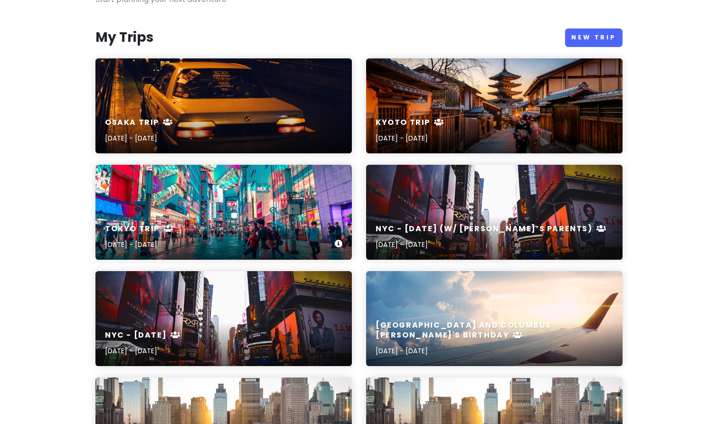
scroll to position [115, 0]
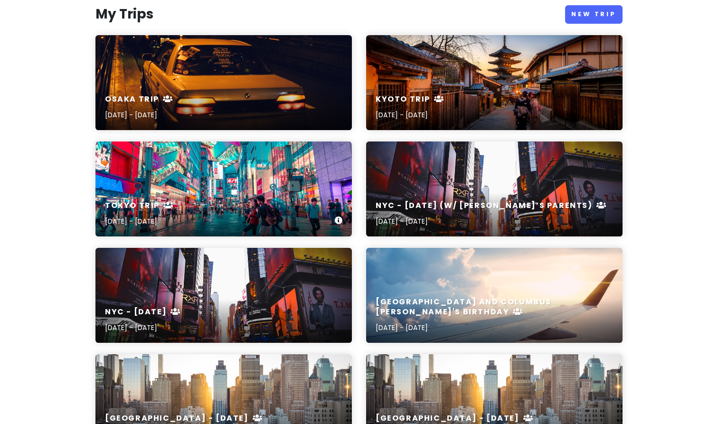
click at [221, 205] on div "Tokyo Trip [DATE] - [DATE]" at bounding box center [223, 213] width 256 height 45
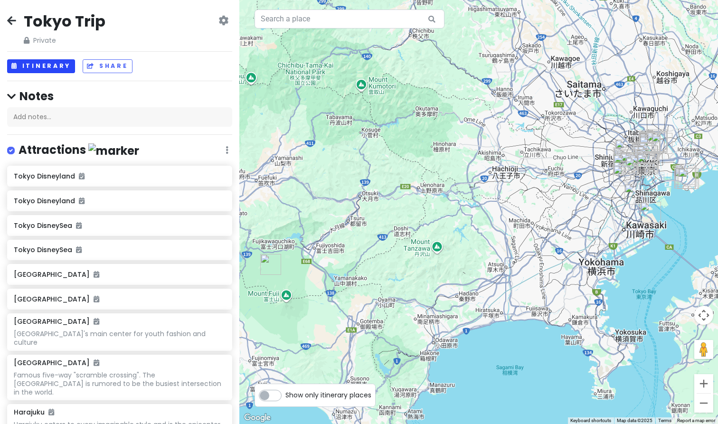
click at [42, 68] on button "Itinerary" at bounding box center [41, 66] width 68 height 14
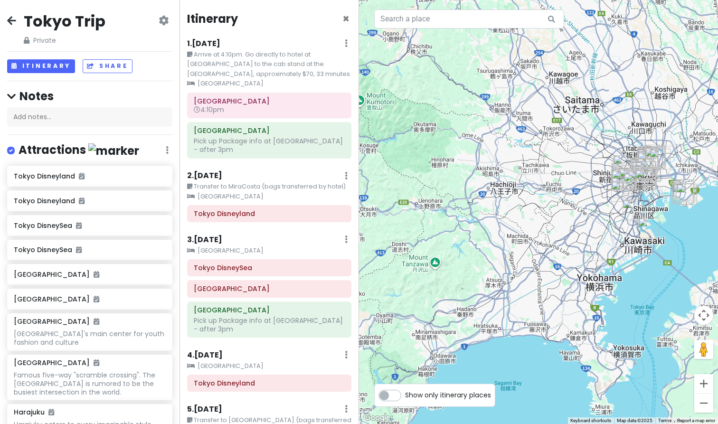
drag, startPoint x: 600, startPoint y: 199, endPoint x: 485, endPoint y: 222, distance: 117.4
click at [485, 222] on div at bounding box center [538, 212] width 359 height 424
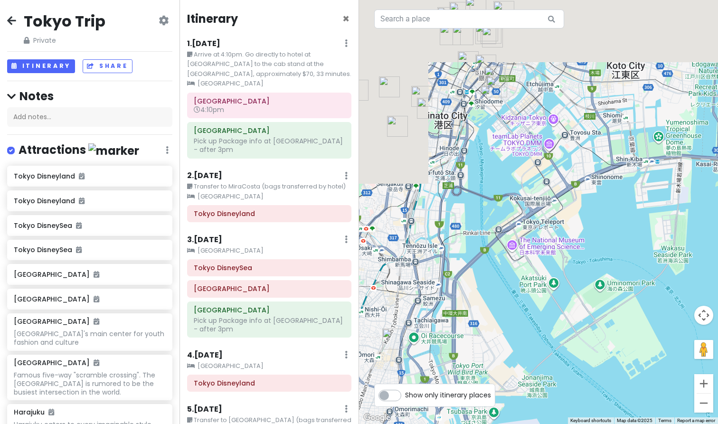
drag, startPoint x: 542, startPoint y: 152, endPoint x: 640, endPoint y: 298, distance: 176.2
click at [640, 298] on div at bounding box center [538, 212] width 359 height 424
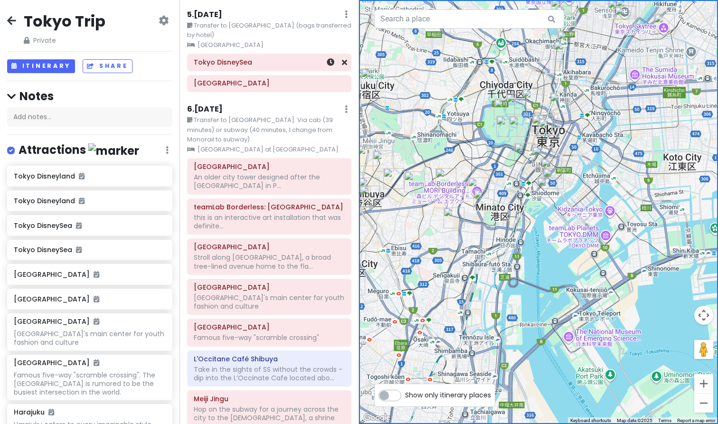
scroll to position [396, 0]
click at [263, 180] on div "An older city tower designed after the [GEOGRAPHIC_DATA] in P..." at bounding box center [269, 180] width 151 height 17
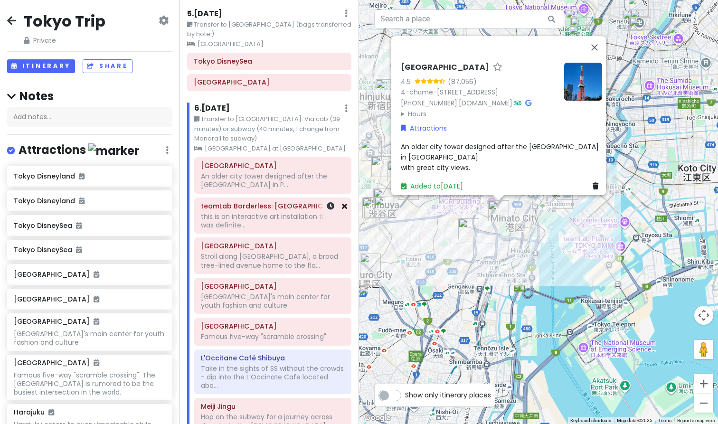
click at [346, 202] on icon at bounding box center [344, 206] width 5 height 8
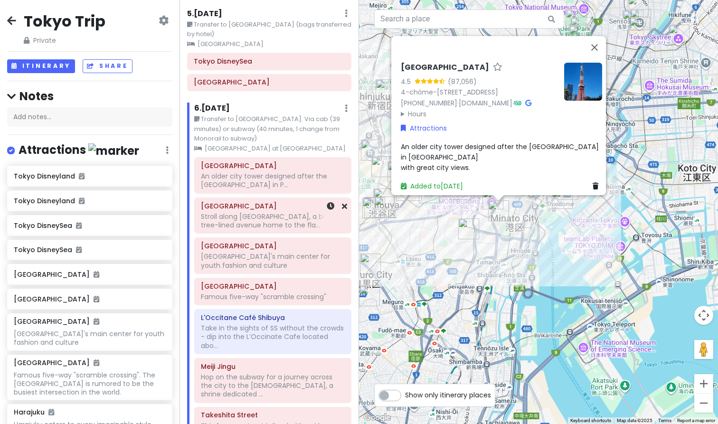
click at [273, 189] on div "Stroll along [GEOGRAPHIC_DATA], a broad tree-lined avenue home to the fla..." at bounding box center [273, 180] width 144 height 17
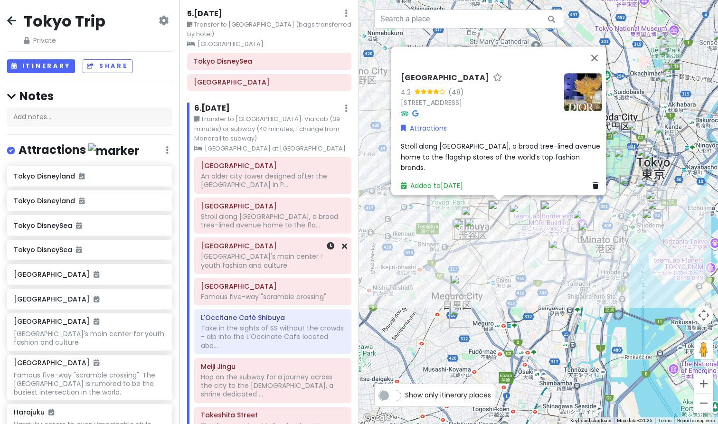
click at [261, 189] on div "[GEOGRAPHIC_DATA]'s main center for youth fashion and culture" at bounding box center [273, 180] width 144 height 17
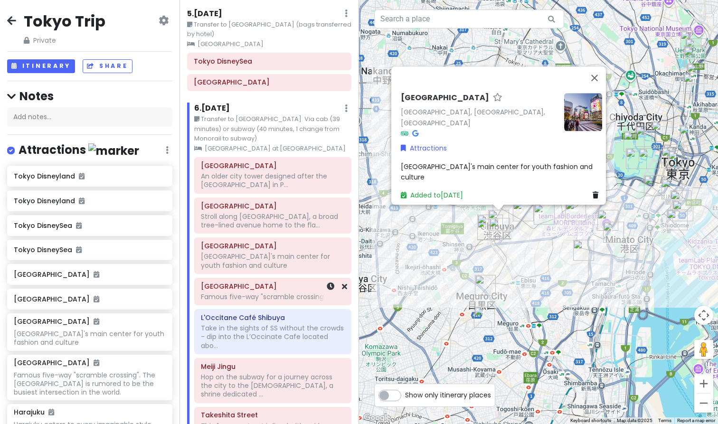
click at [258, 288] on h6 "[GEOGRAPHIC_DATA]" at bounding box center [273, 286] width 144 height 9
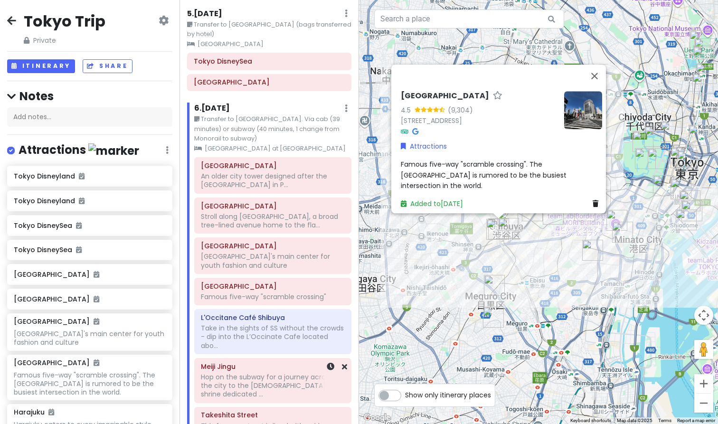
click at [243, 189] on div "Hop on the subway for a journey across the city to the [DEMOGRAPHIC_DATA], a sh…" at bounding box center [273, 180] width 144 height 17
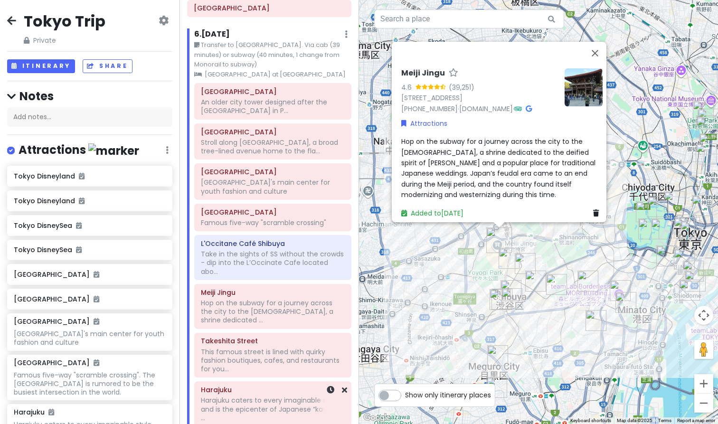
scroll to position [473, 0]
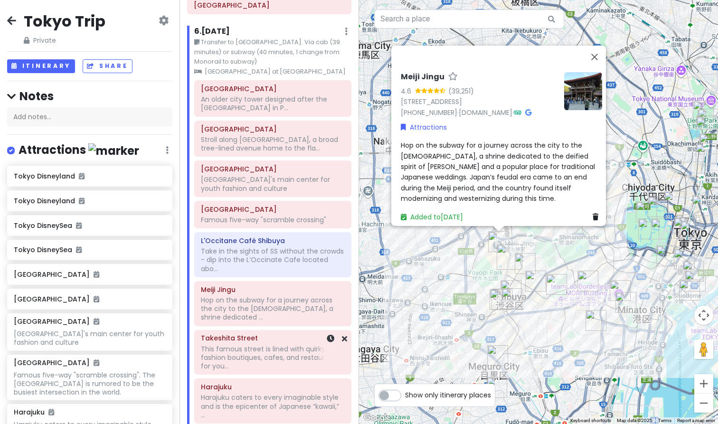
click at [244, 112] on div "This famous street is lined with quirky fashion boutiques, cafes, and restauran…" at bounding box center [273, 103] width 144 height 17
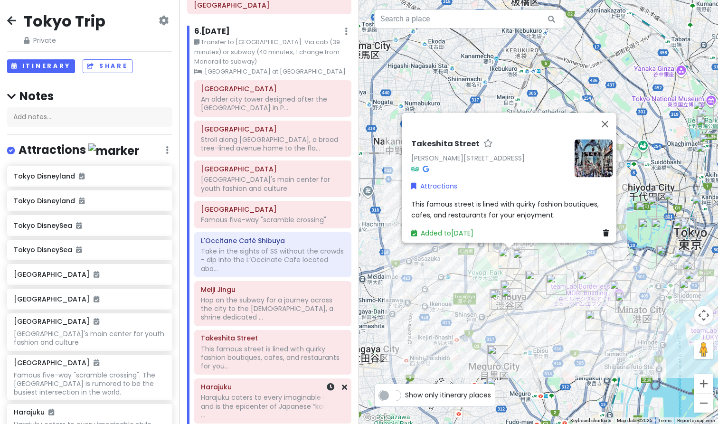
click at [241, 112] on div "Harajuku caters to every imaginable style and is the epicenter of Japanese “kaw…" at bounding box center [273, 103] width 144 height 17
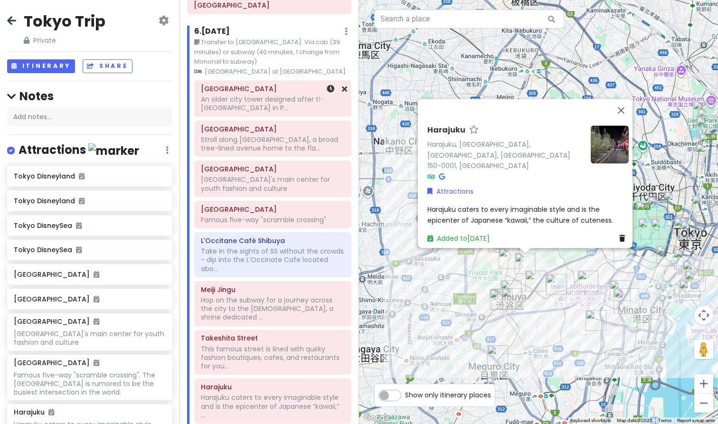
click at [250, 100] on div "An older city tower designed after the [GEOGRAPHIC_DATA] in P..." at bounding box center [273, 103] width 144 height 17
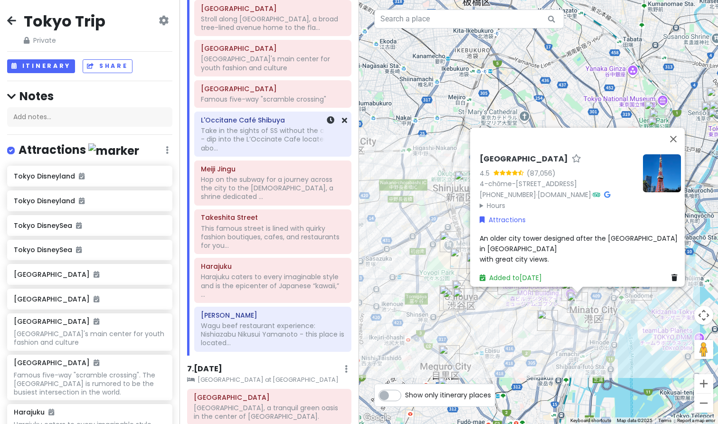
scroll to position [599, 0]
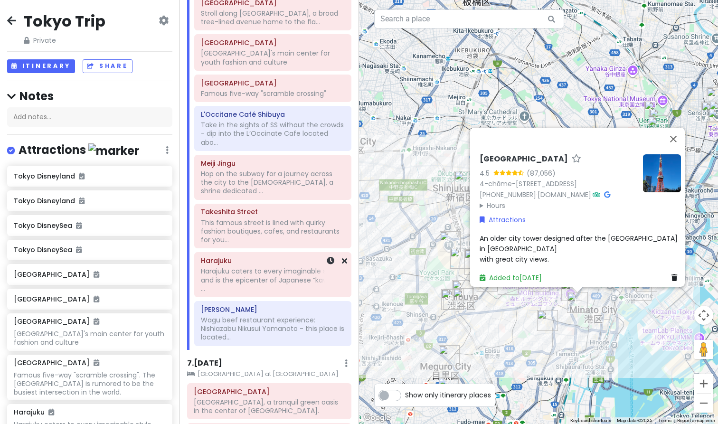
click at [266, 256] on h6 "Harajuku" at bounding box center [273, 260] width 144 height 9
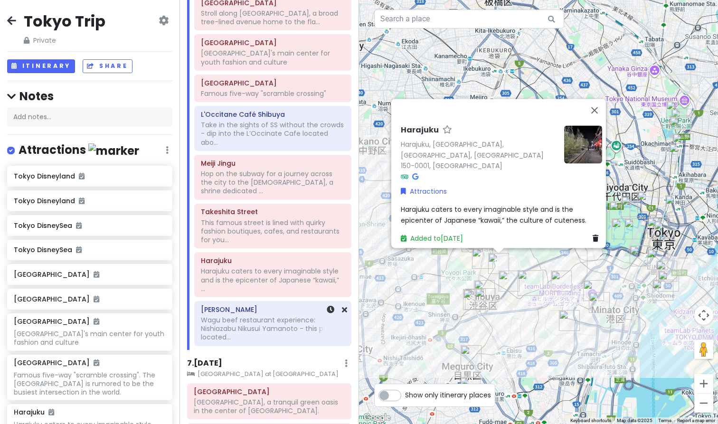
click at [254, 147] on div "Wagu beef restaurant experience: Nishiazabu Nikusui Yamanoto - this place is lo…" at bounding box center [273, 134] width 144 height 26
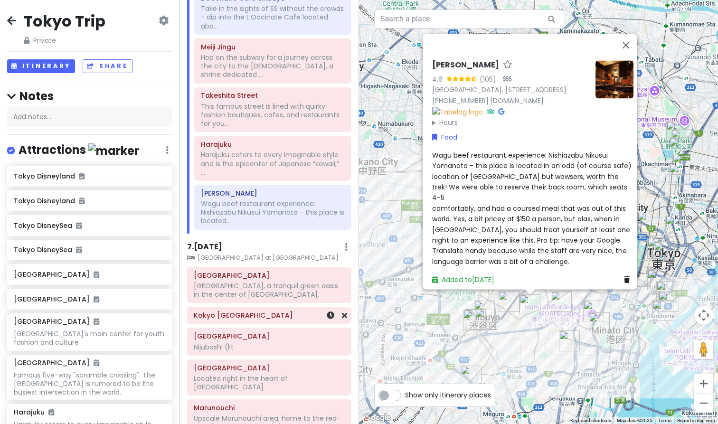
scroll to position [719, 0]
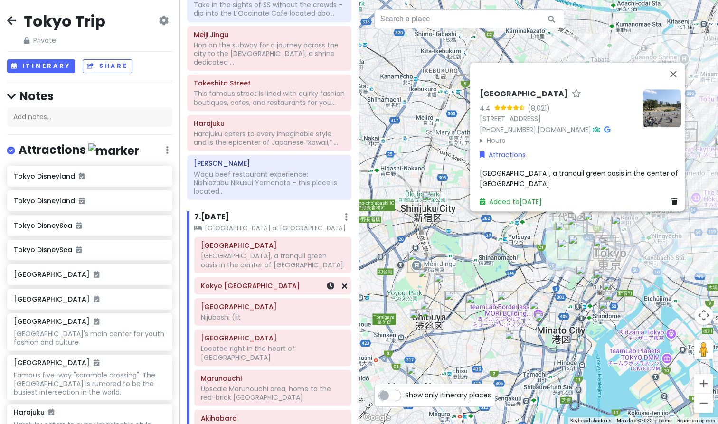
click at [268, 282] on h6 "Kokyo [GEOGRAPHIC_DATA]" at bounding box center [273, 286] width 144 height 9
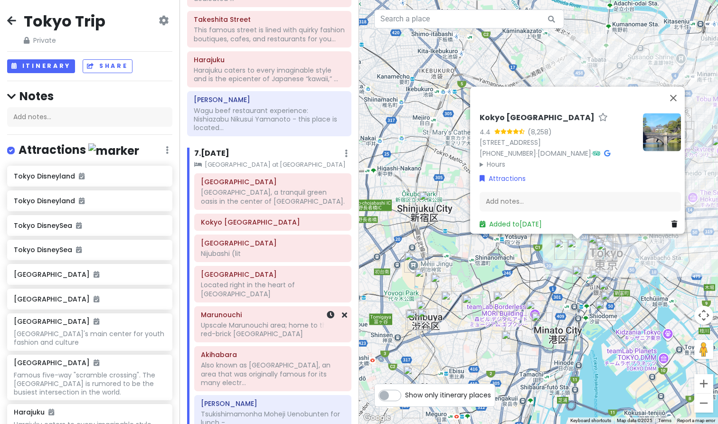
scroll to position [801, 0]
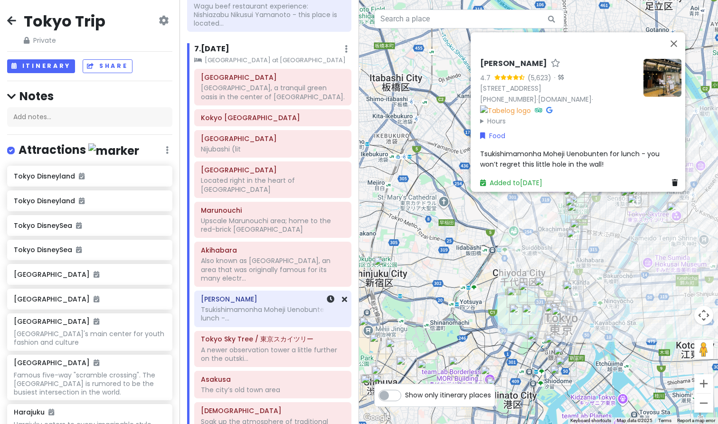
scroll to position [890, 0]
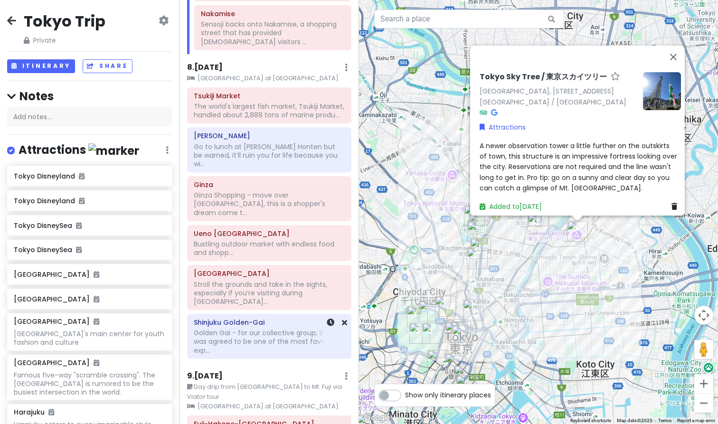
scroll to position [1353, 0]
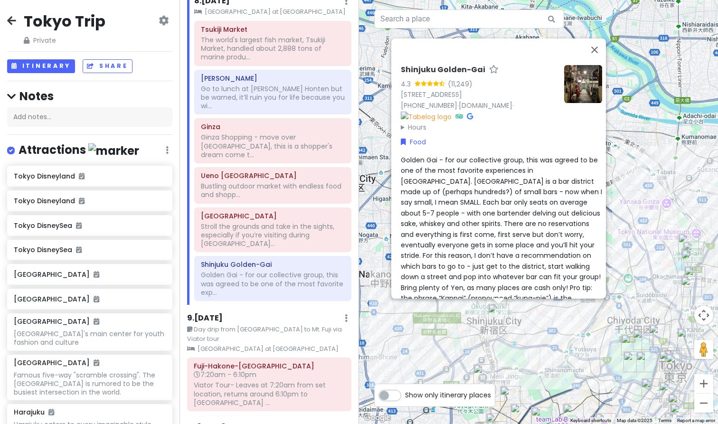
scroll to position [1399, 0]
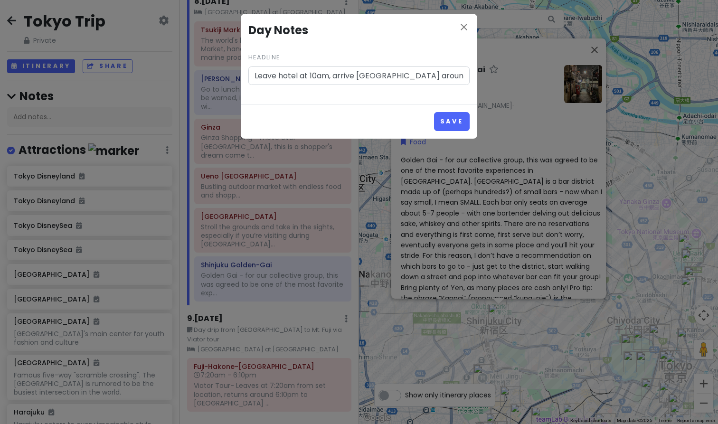
drag, startPoint x: 330, startPoint y: 76, endPoint x: 212, endPoint y: 70, distance: 117.9
click at [212, 70] on div "close Day Notes Headline Leave hotel at 10am, arrive [GEOGRAPHIC_DATA] around 1…" at bounding box center [359, 212] width 718 height 424
drag, startPoint x: 364, startPoint y: 76, endPoint x: 441, endPoint y: 80, distance: 77.1
click at [441, 80] on input "Train at 10:12am, arrive [GEOGRAPHIC_DATA] around 1:08pm (pending exact train s…" at bounding box center [358, 75] width 221 height 19
drag, startPoint x: 398, startPoint y: 78, endPoint x: 595, endPoint y: 82, distance: 197.1
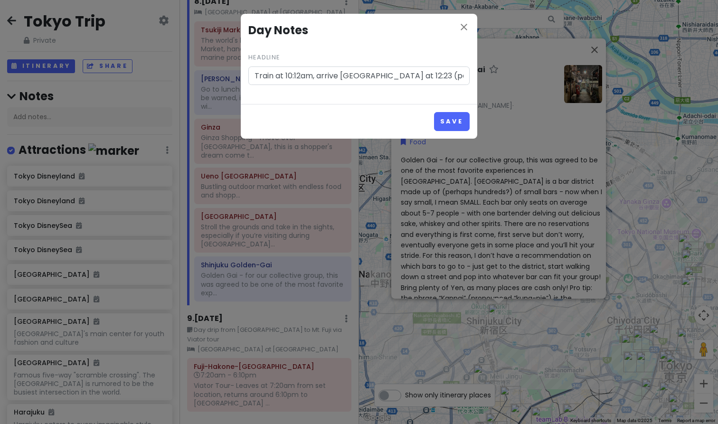
click at [595, 82] on div "close Day Notes Headline Train at 10:12am, arrive [GEOGRAPHIC_DATA] at 12:23 (p…" at bounding box center [359, 212] width 718 height 424
type input "Train at 10:12am, arrive [GEOGRAPHIC_DATA] at 12:23pm."
click at [450, 128] on button "Save" at bounding box center [452, 121] width 36 height 19
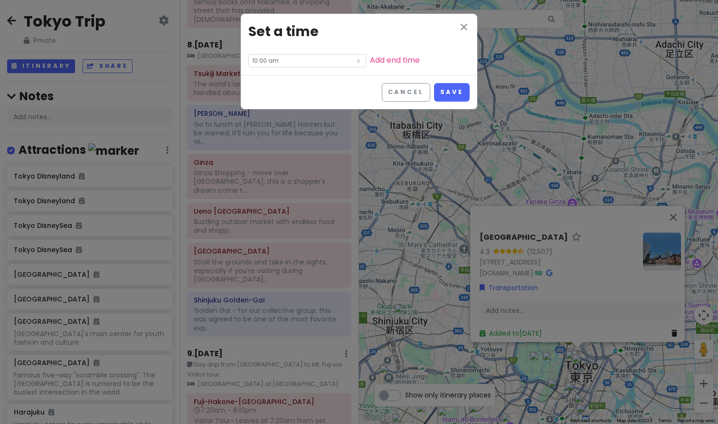
click at [270, 62] on input "10:00 am" at bounding box center [307, 60] width 118 height 13
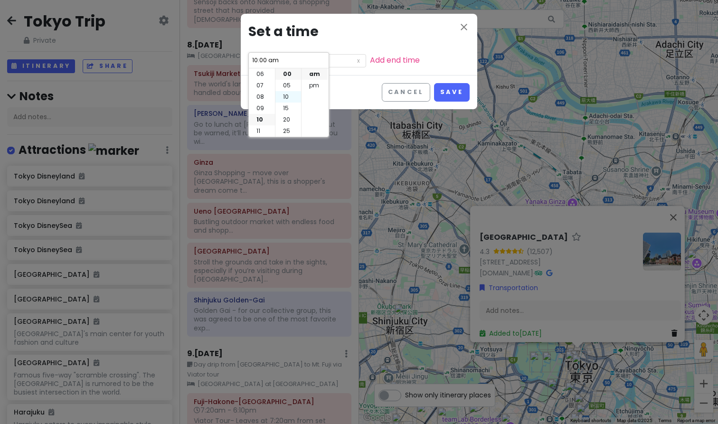
click at [292, 100] on li "10" at bounding box center [288, 96] width 26 height 11
type input "10:10 am"
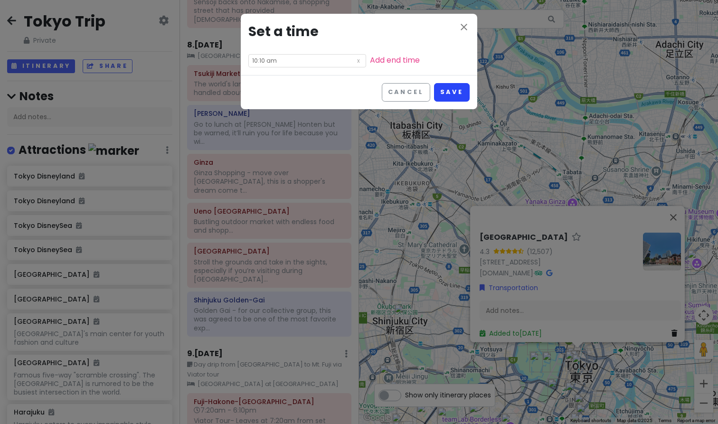
click at [457, 93] on button "Save" at bounding box center [452, 92] width 36 height 19
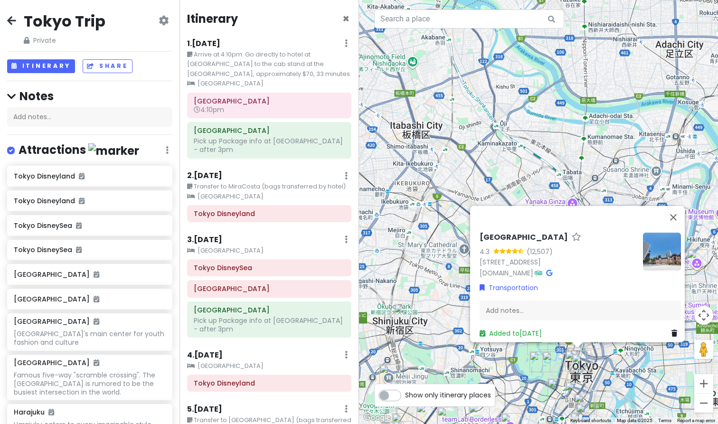
scroll to position [0, 0]
click at [13, 24] on icon at bounding box center [11, 21] width 9 height 8
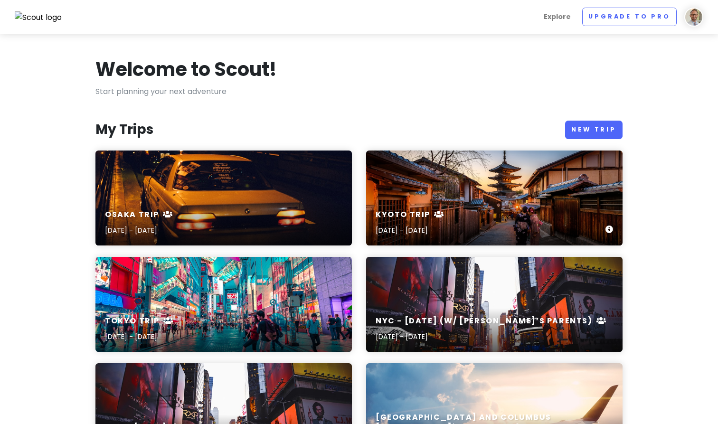
click at [459, 189] on div "Kyoto Trip [DATE] - [DATE]" at bounding box center [494, 198] width 256 height 95
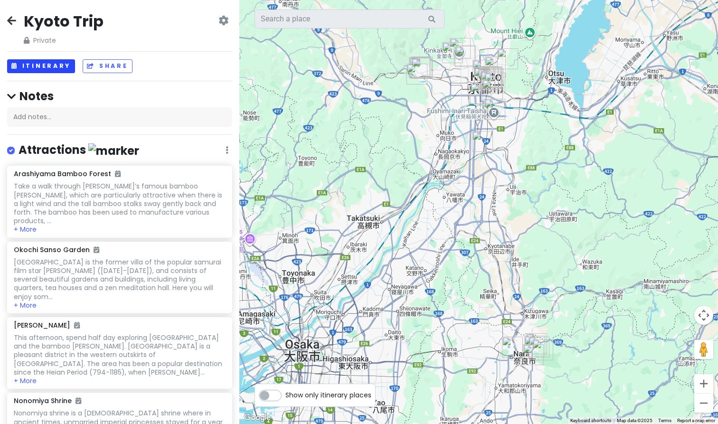
click at [35, 68] on button "Itinerary" at bounding box center [41, 66] width 68 height 14
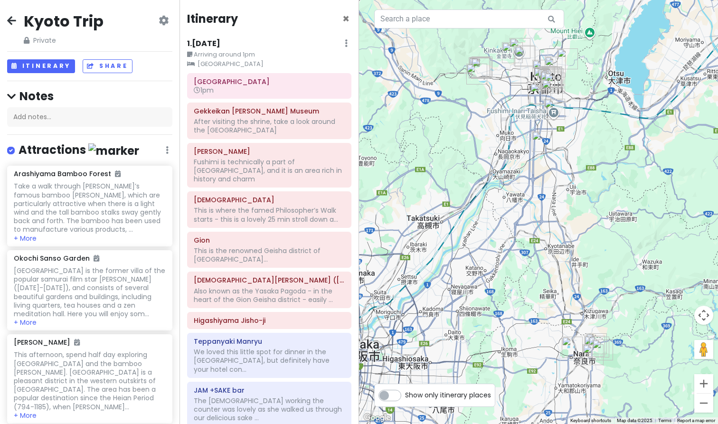
click at [247, 50] on small "Arriving around 1pm" at bounding box center [269, 54] width 164 height 9
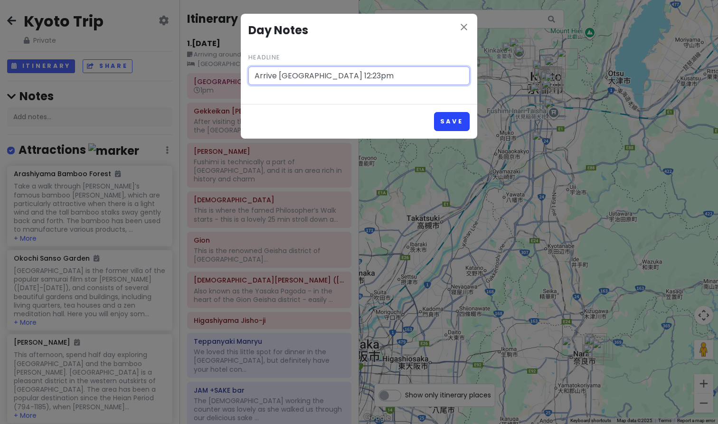
type input "Arrive [GEOGRAPHIC_DATA] 12:23pm"
click at [444, 123] on button "Save" at bounding box center [452, 121] width 36 height 19
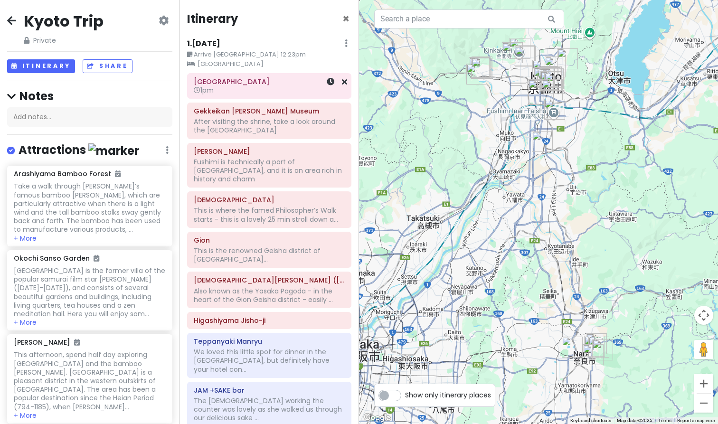
click at [249, 91] on h6 "1pm" at bounding box center [269, 90] width 151 height 9
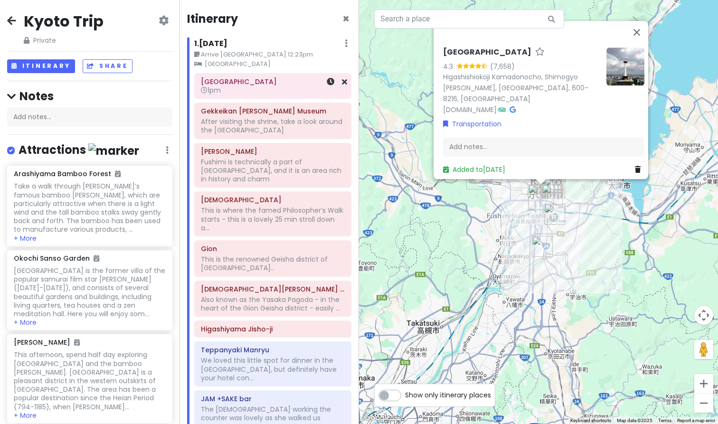
click at [218, 91] on span "1pm" at bounding box center [211, 89] width 20 height 9
click at [330, 85] on link at bounding box center [331, 81] width 8 height 11
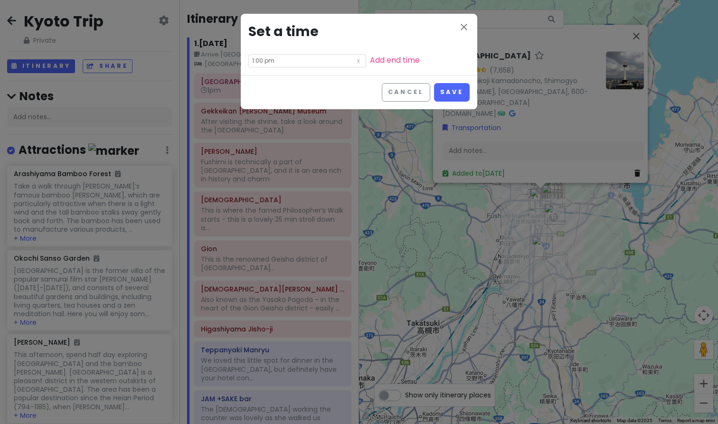
click at [294, 57] on input "1:00 pm" at bounding box center [307, 60] width 118 height 13
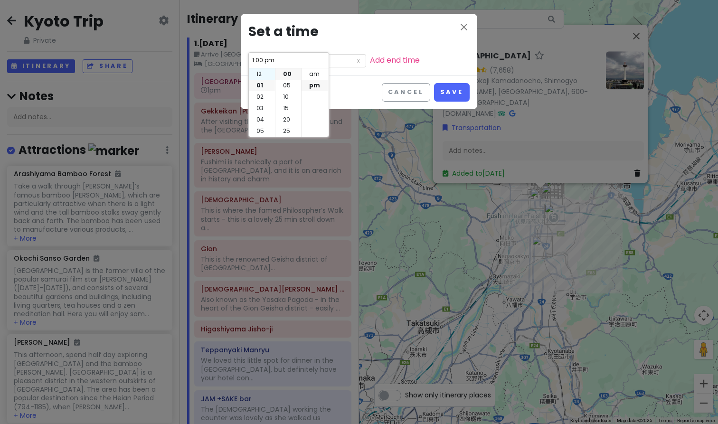
click at [258, 72] on li "12" at bounding box center [262, 73] width 26 height 11
type input "12:00 pm"
click at [285, 130] on li "25" at bounding box center [288, 130] width 26 height 11
type input "12:25 pm"
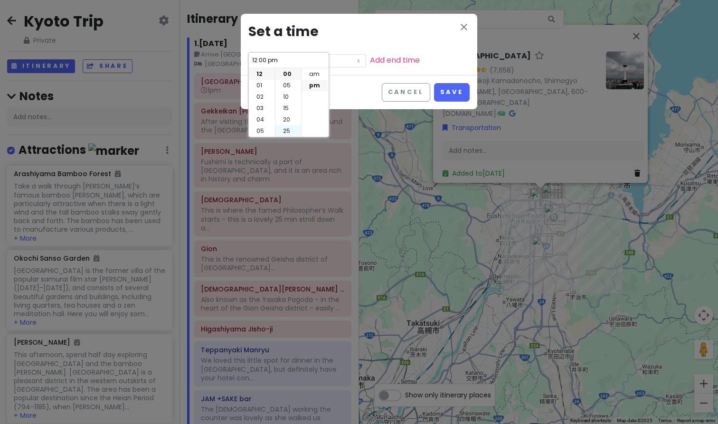
type input "12:25 pm"
click at [448, 95] on button "Save" at bounding box center [452, 92] width 36 height 19
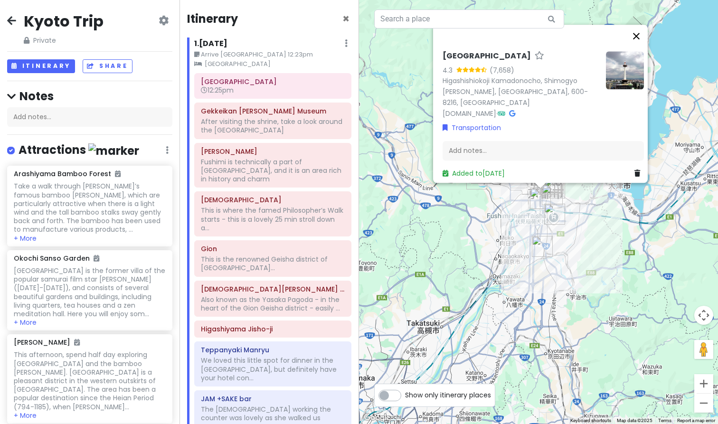
click at [641, 42] on button "Close" at bounding box center [636, 36] width 23 height 23
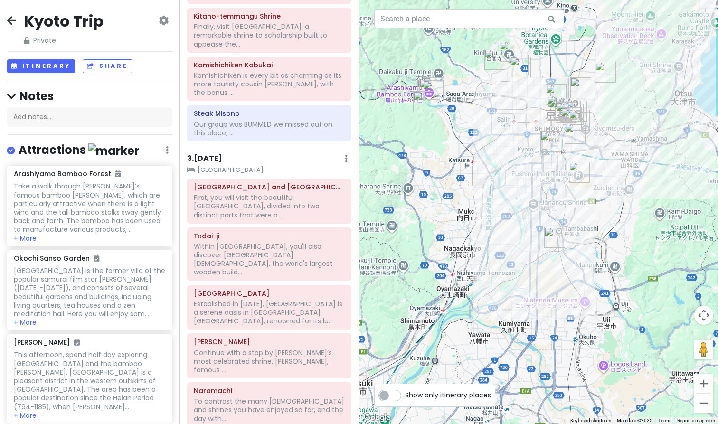
scroll to position [815, 0]
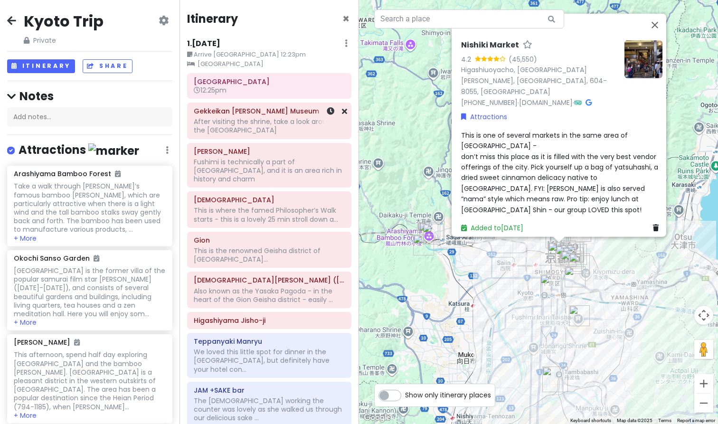
scroll to position [0, 0]
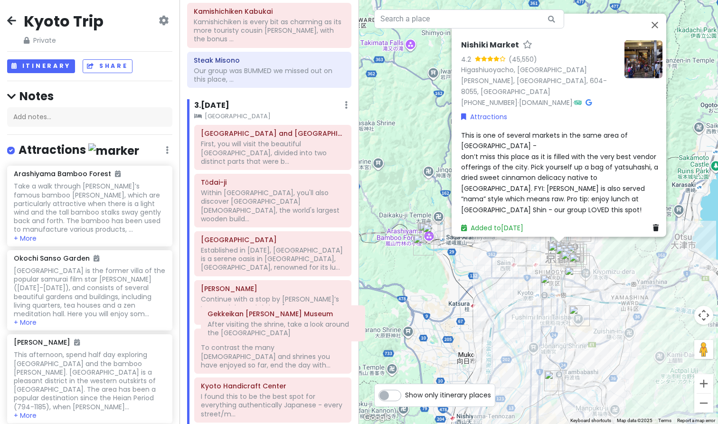
drag, startPoint x: 230, startPoint y: 116, endPoint x: 244, endPoint y: 320, distance: 203.7
click at [244, 320] on div "Itinerary × 1 . [DATE] Edit Day Notes Clear Lodging Delete Day Arrive [GEOGRAPH…" at bounding box center [270, 212] width 180 height 424
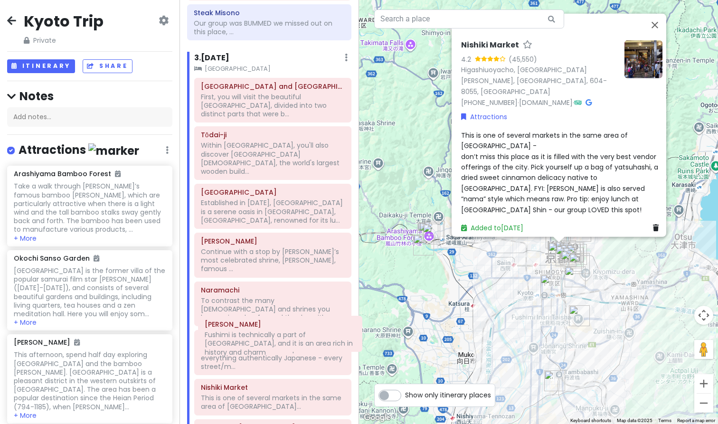
drag, startPoint x: 243, startPoint y: 123, endPoint x: 254, endPoint y: 337, distance: 214.5
click at [254, 337] on div "Itinerary × 1 . [DATE] Edit Day Notes Clear Lodging Delete Day Arrive [GEOGRAPH…" at bounding box center [270, 212] width 180 height 424
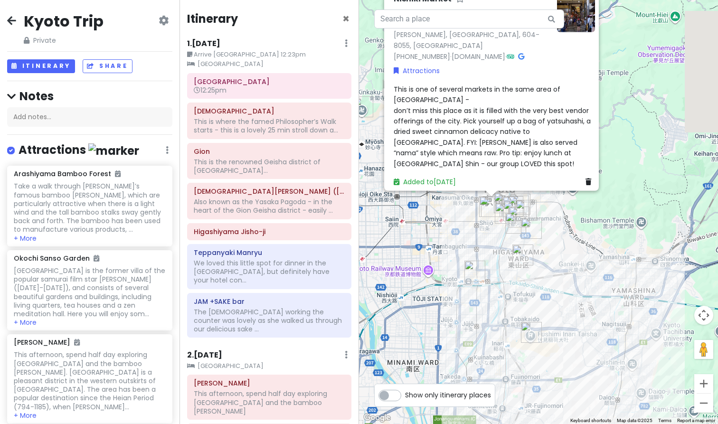
drag, startPoint x: 549, startPoint y: 284, endPoint x: 428, endPoint y: 296, distance: 121.6
click at [428, 296] on div "Nishiki Market 4.2 (45,550) [GEOGRAPHIC_DATA], [GEOGRAPHIC_DATA][PERSON_NAME], …" at bounding box center [538, 212] width 359 height 424
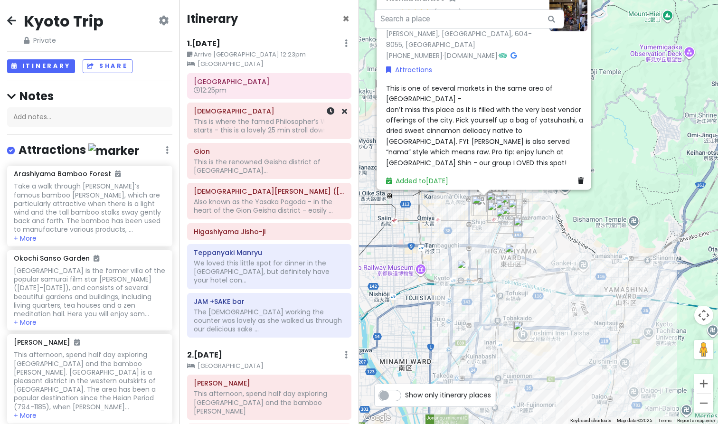
click at [240, 113] on h6 "[DEMOGRAPHIC_DATA]" at bounding box center [269, 111] width 151 height 9
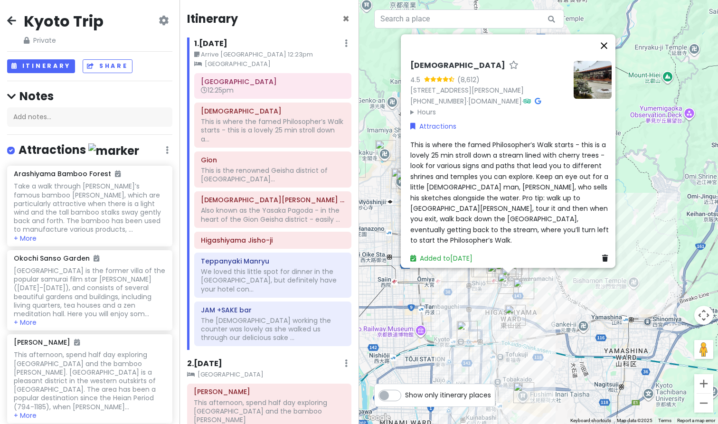
click at [612, 42] on button "Close" at bounding box center [604, 45] width 23 height 23
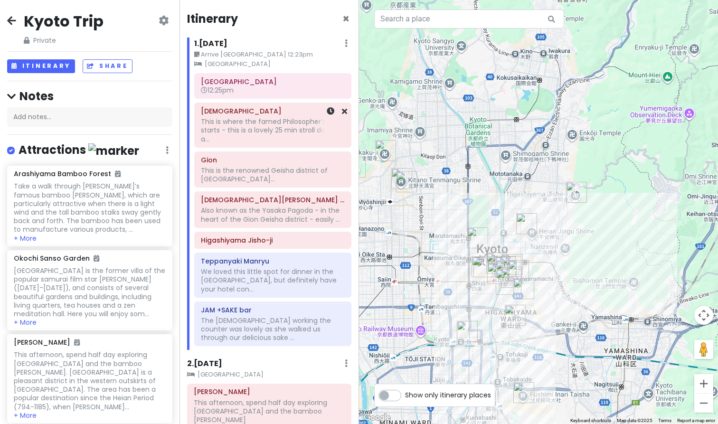
click at [224, 124] on div "This is where the famed Philosopher’s Walk starts - this is a lovely 25 min str…" at bounding box center [273, 130] width 144 height 26
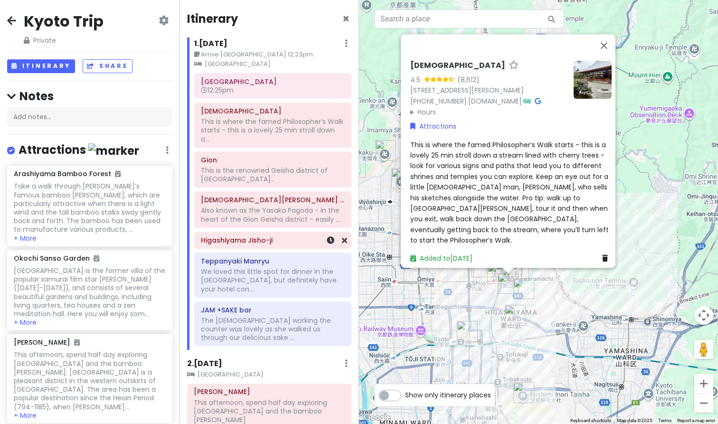
click at [237, 245] on div "Higashiyama Jisho-ji" at bounding box center [273, 240] width 144 height 13
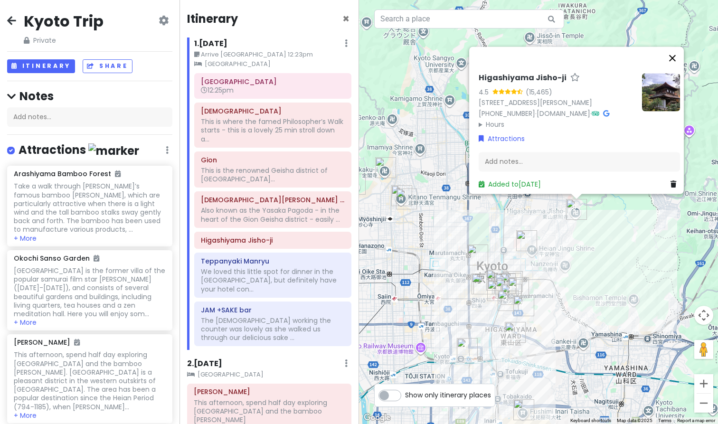
click at [673, 47] on button "Close" at bounding box center [672, 58] width 23 height 23
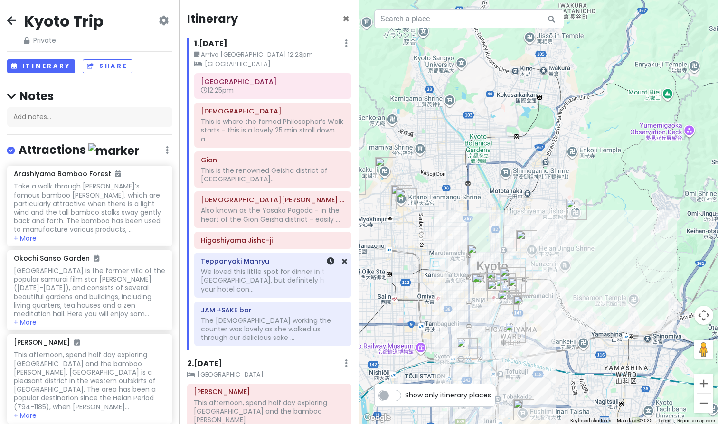
click at [247, 279] on div "We loved this little spot for dinner in the [GEOGRAPHIC_DATA], but definitely h…" at bounding box center [273, 280] width 144 height 26
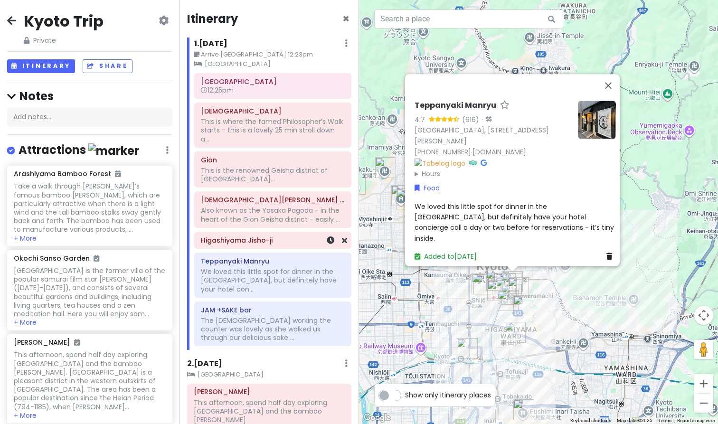
click at [263, 241] on h6 "Higashiyama Jisho-ji" at bounding box center [273, 240] width 144 height 9
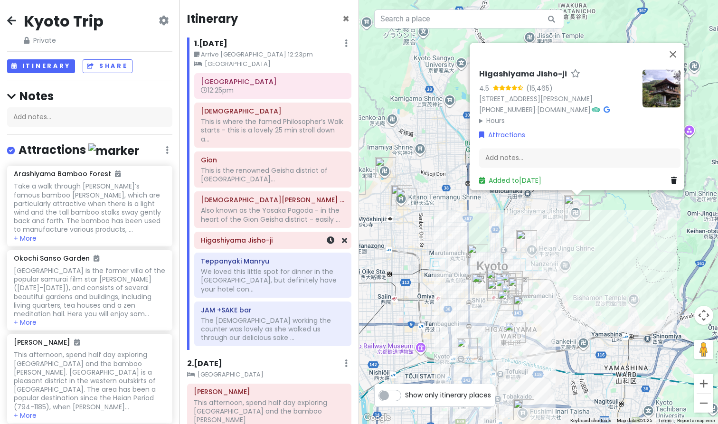
click at [255, 244] on div "Higashiyama Jisho-ji" at bounding box center [273, 240] width 144 height 13
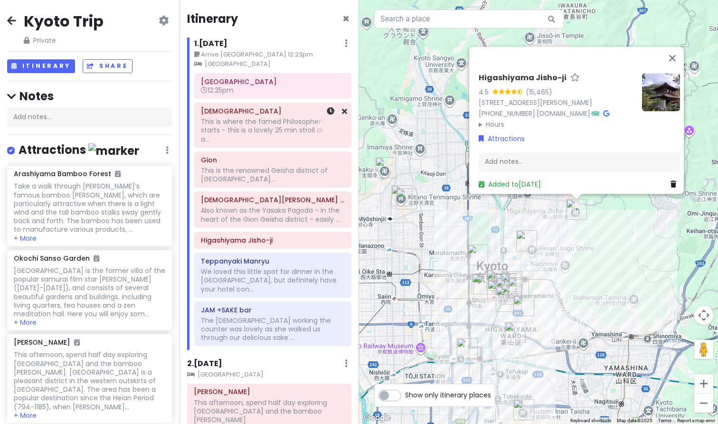
click at [276, 140] on div "This is where the famed Philosopher’s Walk starts - this is a lovely 25 min str…" at bounding box center [273, 130] width 144 height 26
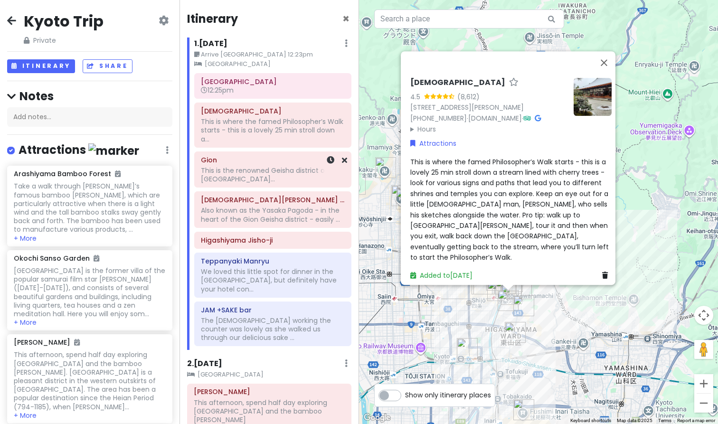
click at [274, 143] on div "This is the renowned Geisha district of [GEOGRAPHIC_DATA]..." at bounding box center [273, 130] width 144 height 26
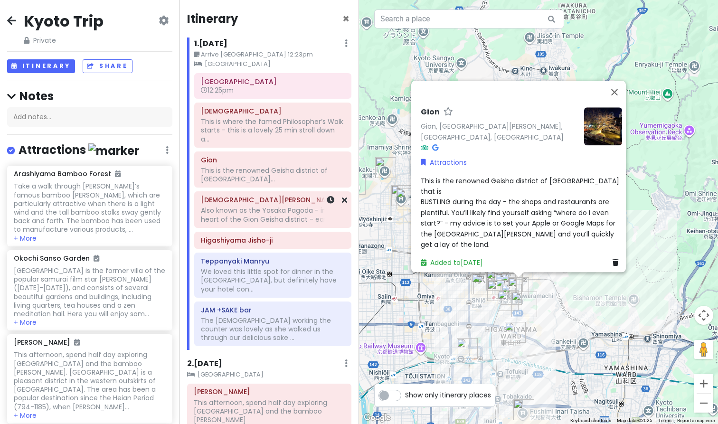
click at [271, 143] on div "Also known as the Yasaka Pagoda - in the heart of the Gion Geisha district - ea…" at bounding box center [273, 130] width 144 height 26
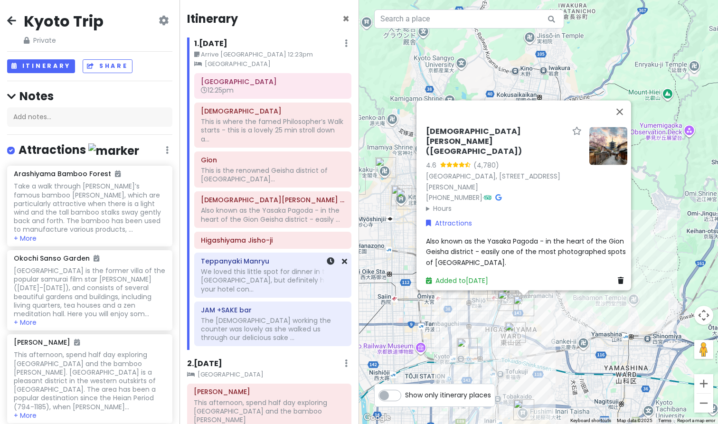
click at [256, 267] on div "We loved this little spot for dinner in the [GEOGRAPHIC_DATA], but definitely h…" at bounding box center [273, 280] width 144 height 26
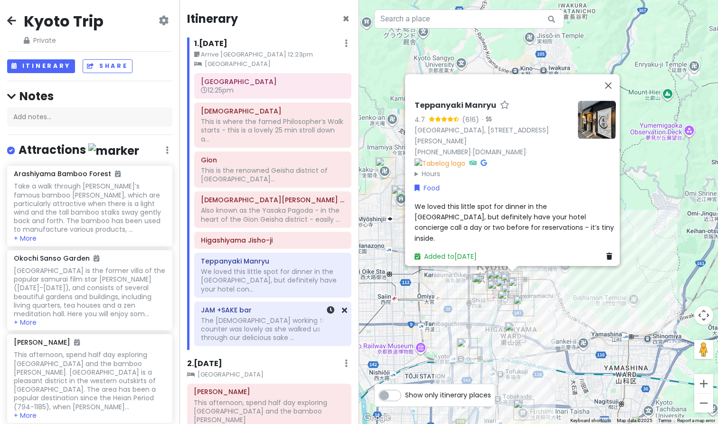
click at [258, 294] on div "The [DEMOGRAPHIC_DATA] working the counter was lovely as she walked us through …" at bounding box center [273, 280] width 144 height 26
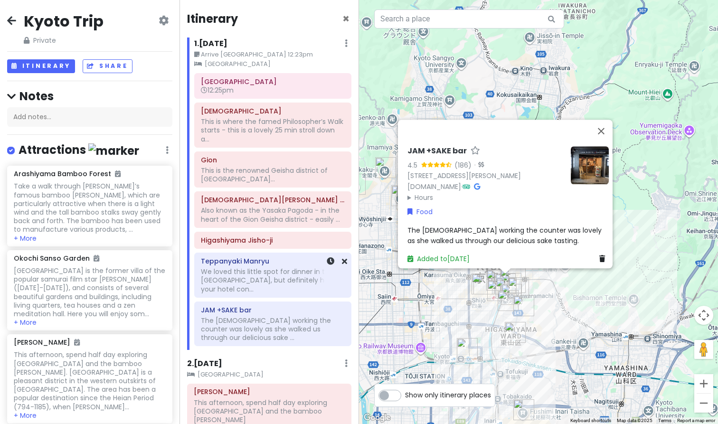
click at [259, 255] on div "[PERSON_NAME] We loved this little spot for dinner in the [GEOGRAPHIC_DATA], bu…" at bounding box center [273, 275] width 144 height 41
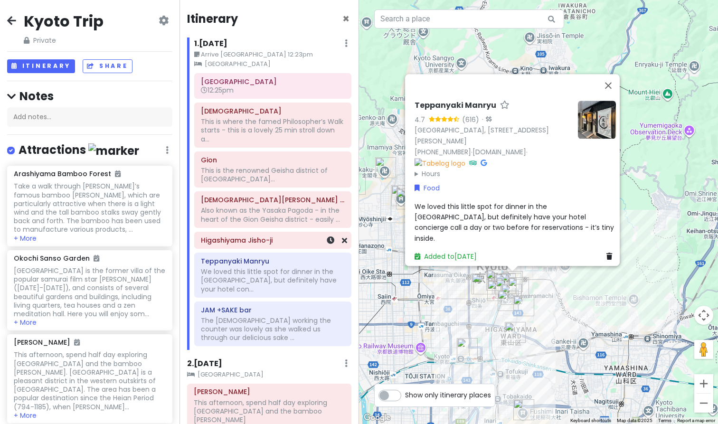
click at [261, 240] on h6 "Higashiyama Jisho-ji" at bounding box center [273, 240] width 144 height 9
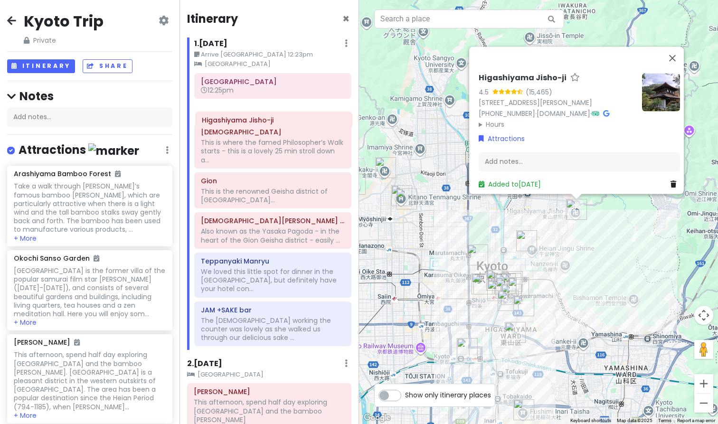
drag, startPoint x: 261, startPoint y: 240, endPoint x: 263, endPoint y: 116, distance: 123.5
click at [263, 116] on div "[GEOGRAPHIC_DATA] 12:25pm [GEOGRAPHIC_DATA] This is where the famed Philosopher…" at bounding box center [272, 211] width 171 height 277
click at [261, 91] on h6 "12:25pm" at bounding box center [273, 90] width 144 height 9
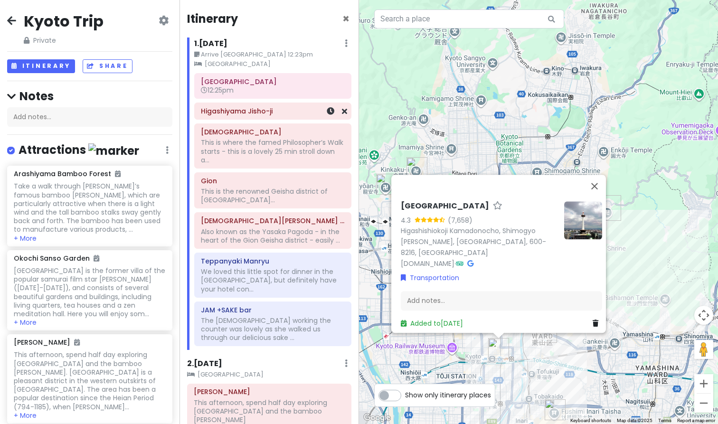
click at [261, 115] on div "Higashiyama Jisho-ji" at bounding box center [273, 110] width 144 height 13
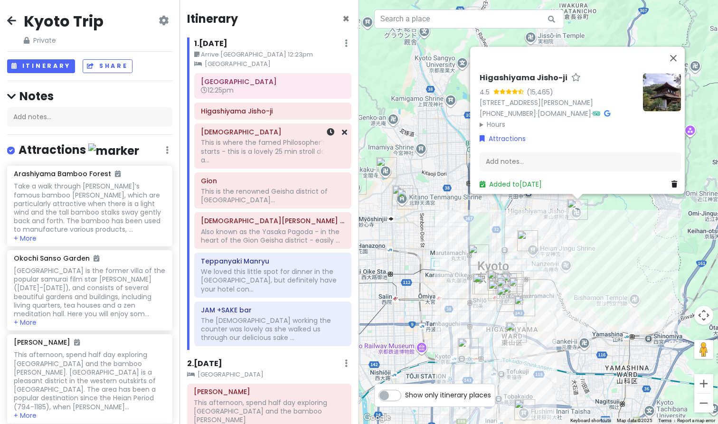
click at [261, 148] on div "This is where the famed Philosopher’s Walk starts - this is a lovely 25 min str…" at bounding box center [273, 151] width 144 height 26
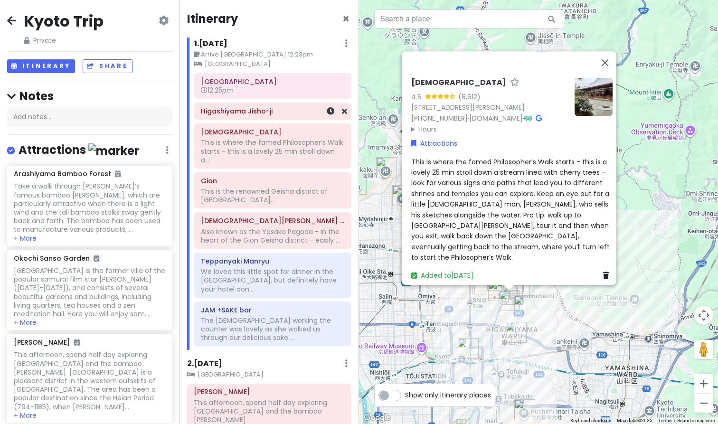
click at [261, 111] on h6 "Higashiyama Jisho-ji" at bounding box center [273, 111] width 144 height 9
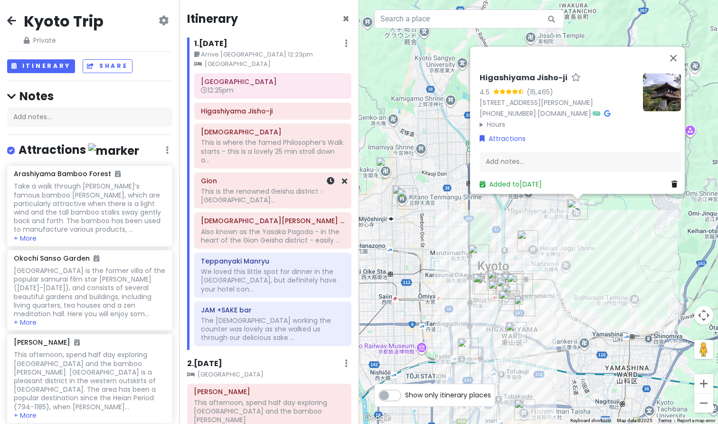
scroll to position [11, 0]
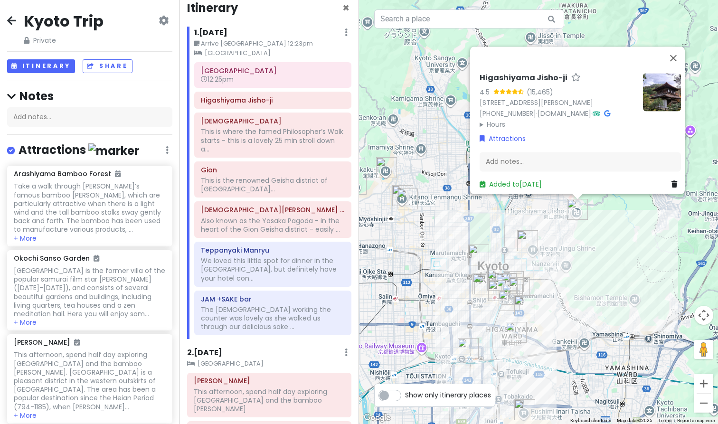
click at [407, 199] on img "Kamishichiken Kabukai" at bounding box center [407, 199] width 21 height 21
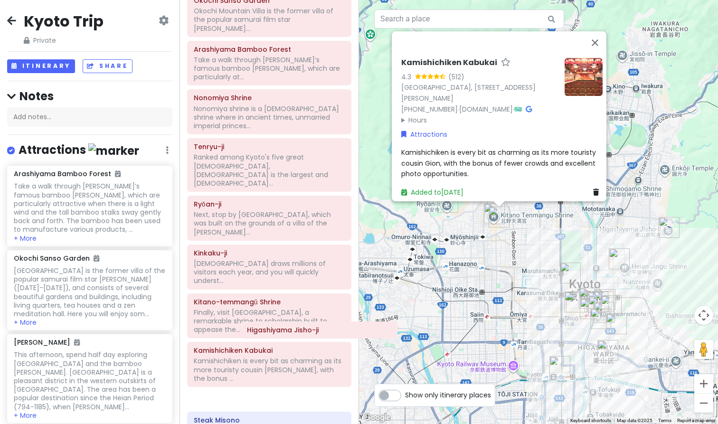
scroll to position [443, 0]
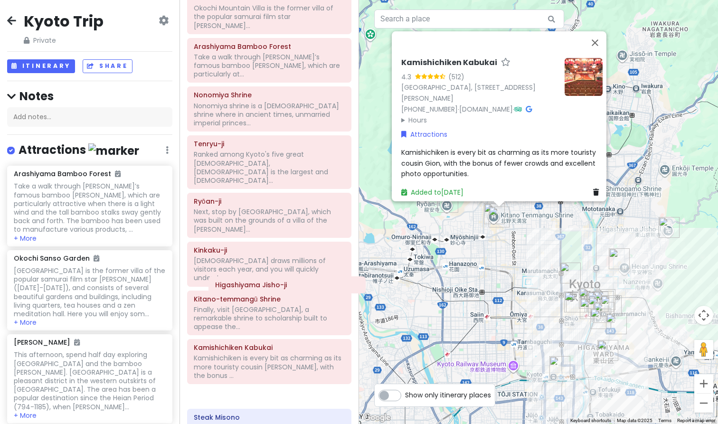
drag, startPoint x: 250, startPoint y: 112, endPoint x: 264, endPoint y: 287, distance: 175.4
click at [264, 287] on div "Itinerary × 1 . [DATE] Edit Day Notes Clear Lodging Delete Day Arrive [GEOGRAPH…" at bounding box center [270, 212] width 180 height 424
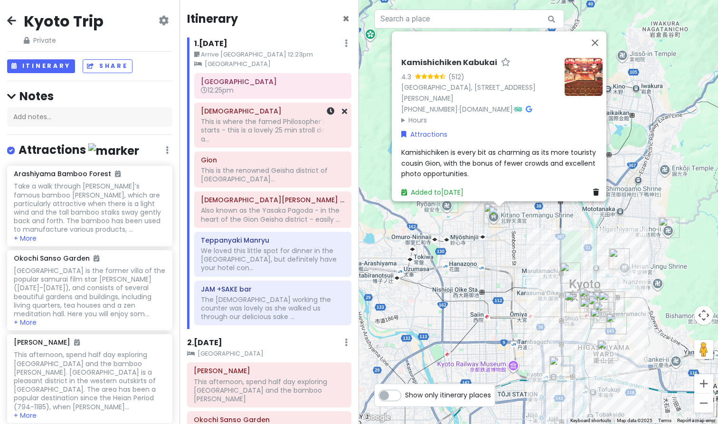
scroll to position [0, 0]
click at [245, 122] on div "This is where the famed Philosopher’s Walk starts - this is a lovely 25 min str…" at bounding box center [273, 130] width 144 height 26
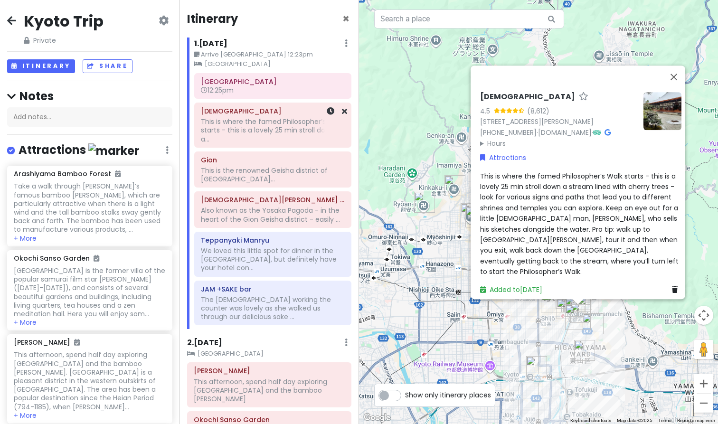
click at [245, 129] on div "This is where the famed Philosopher’s Walk starts - this is a lovely 25 min str…" at bounding box center [273, 130] width 144 height 26
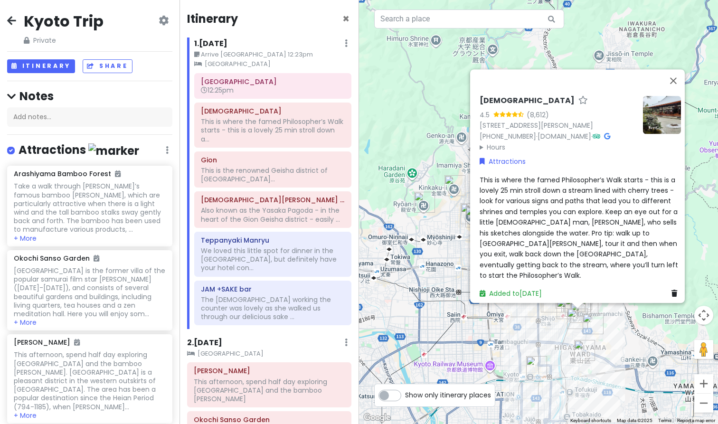
click at [624, 345] on div "[GEOGRAPHIC_DATA] 4.5 (8,612) ５８４番地 Komatsuchō, [GEOGRAPHIC_DATA][PERSON_NAME]-…" at bounding box center [538, 212] width 359 height 424
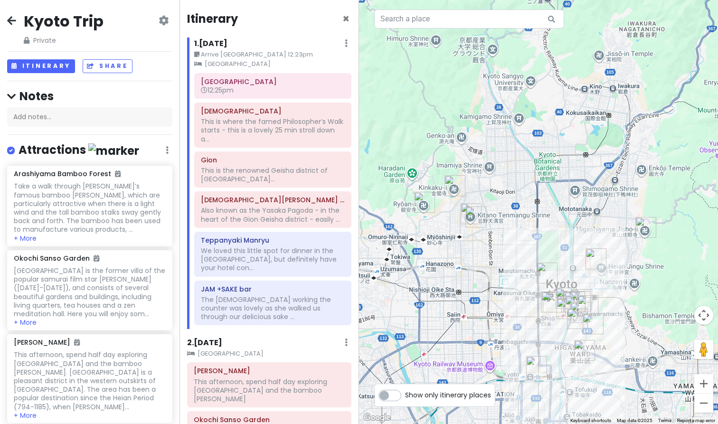
click at [624, 345] on div at bounding box center [538, 212] width 359 height 424
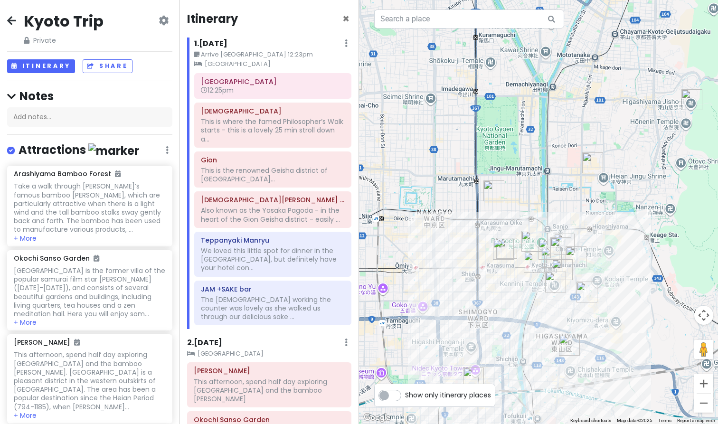
drag, startPoint x: 583, startPoint y: 342, endPoint x: 616, endPoint y: 312, distance: 45.4
click at [616, 312] on div at bounding box center [538, 212] width 359 height 424
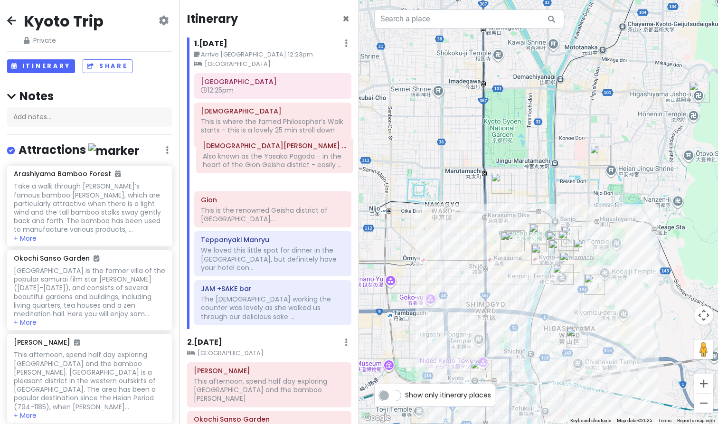
drag, startPoint x: 223, startPoint y: 200, endPoint x: 225, endPoint y: 148, distance: 52.8
click at [225, 148] on div "[GEOGRAPHIC_DATA] 12:25pm [GEOGRAPHIC_DATA] This is where the famed Philosopher…" at bounding box center [272, 201] width 171 height 256
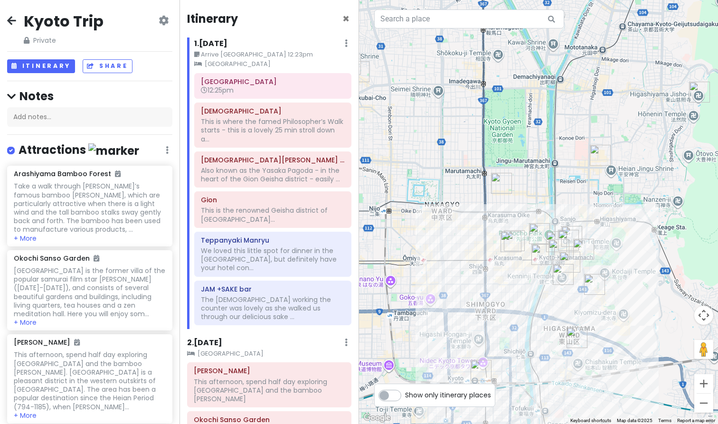
drag, startPoint x: 427, startPoint y: 327, endPoint x: 410, endPoint y: 248, distance: 81.1
click at [411, 246] on div at bounding box center [538, 212] width 359 height 424
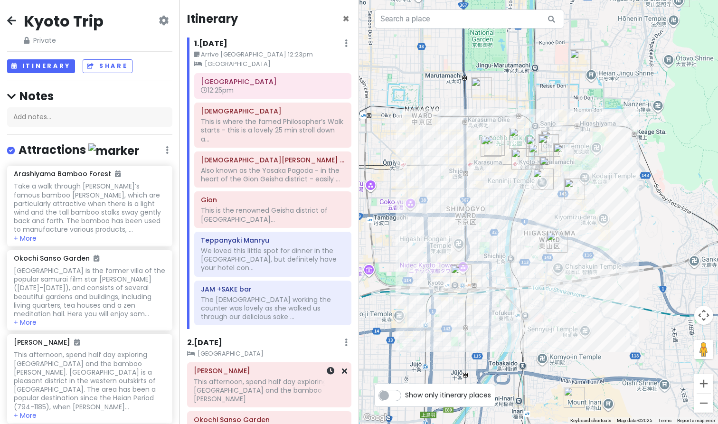
click at [227, 386] on div "[PERSON_NAME] This afternoon, spend half day exploring [GEOGRAPHIC_DATA] and th…" at bounding box center [269, 385] width 163 height 44
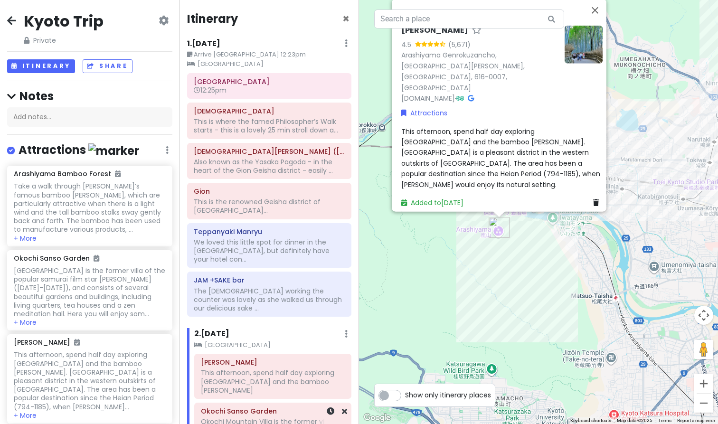
click at [254, 134] on div "Okochi Mountain Villa is the former villa of the popular samurai film star [PER…" at bounding box center [269, 125] width 151 height 17
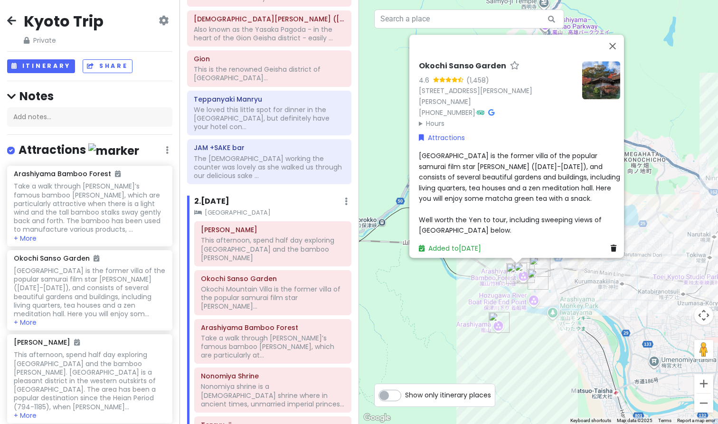
scroll to position [134, 0]
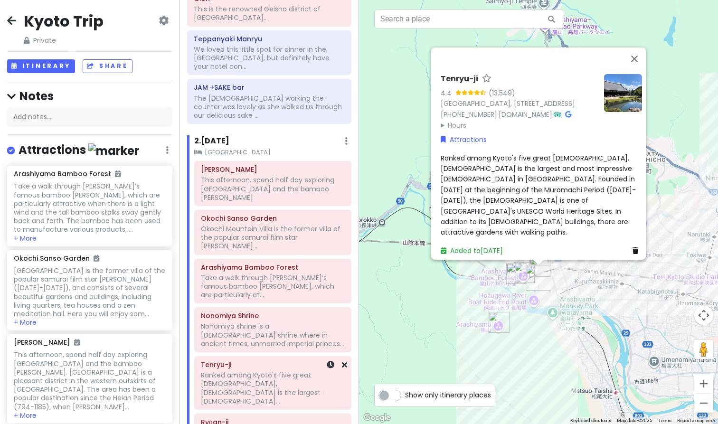
scroll to position [197, 0]
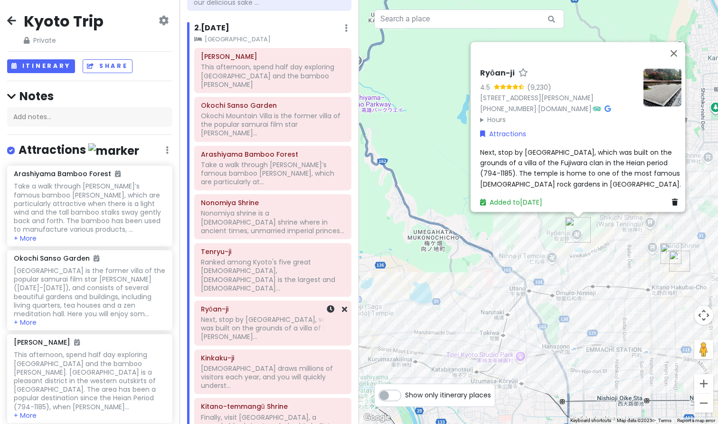
scroll to position [306, 0]
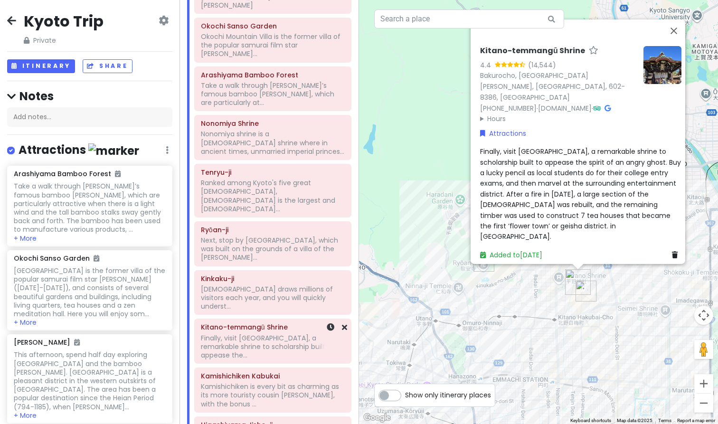
scroll to position [387, 0]
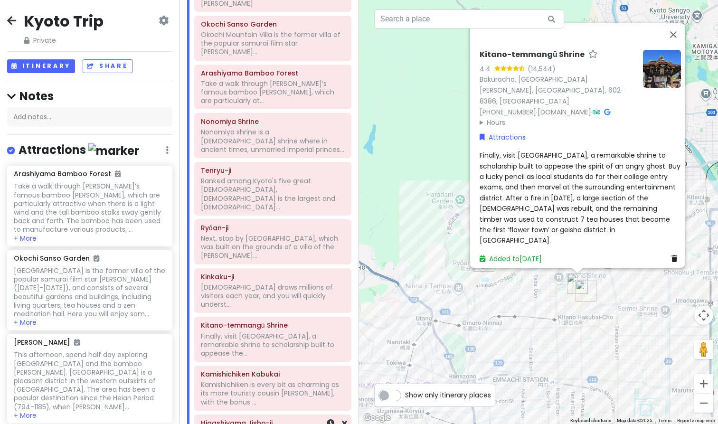
click at [258, 419] on h6 "Higashiyama Jisho-ji" at bounding box center [273, 423] width 144 height 9
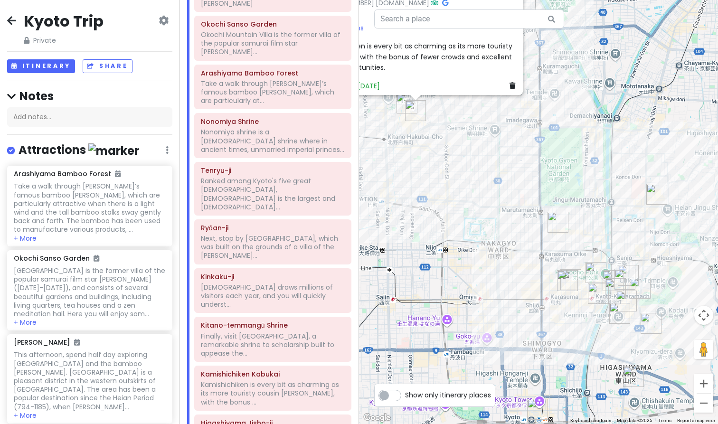
drag, startPoint x: 568, startPoint y: 305, endPoint x: 484, endPoint y: 121, distance: 202.3
click at [484, 121] on div "Kamishichiken Kabukai 4.3 (512) [GEOGRAPHIC_DATA], [STREET_ADDRESS][PERSON_NAME…" at bounding box center [538, 212] width 359 height 424
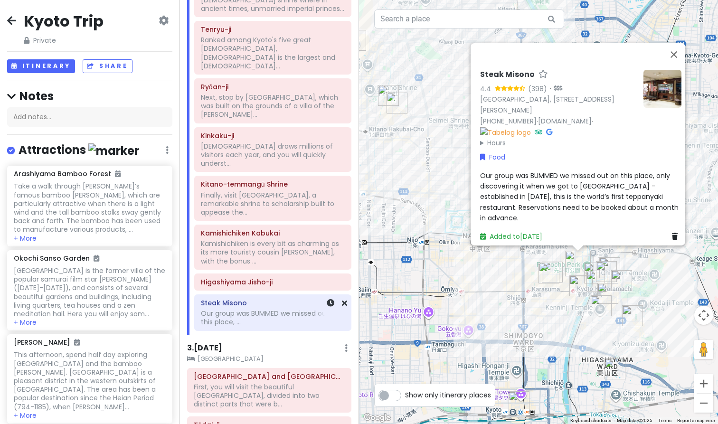
scroll to position [529, 0]
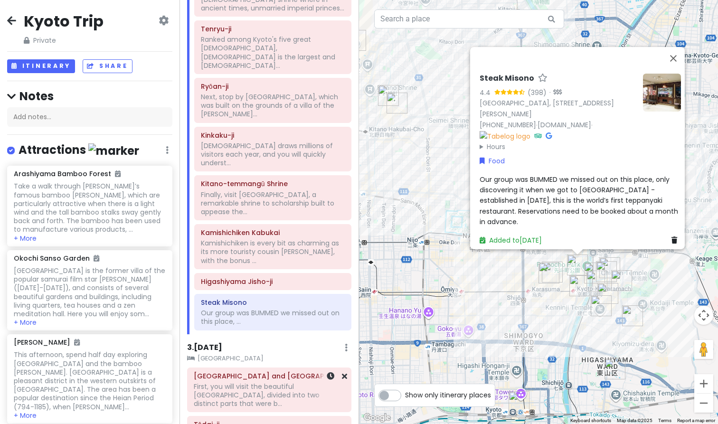
click at [255, 372] on h6 "[GEOGRAPHIC_DATA] and [GEOGRAPHIC_DATA]" at bounding box center [269, 376] width 151 height 9
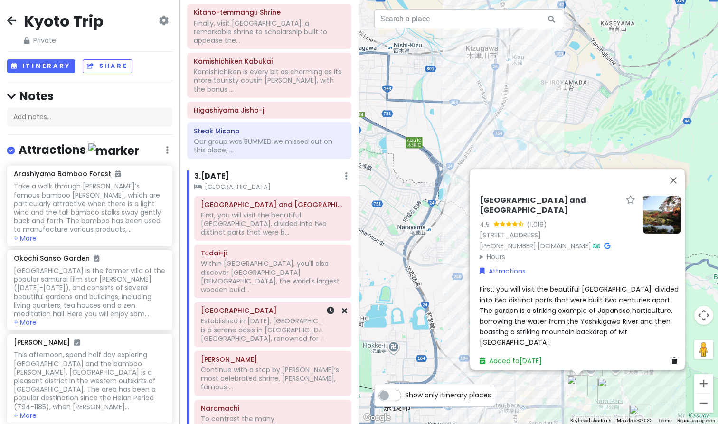
scroll to position [701, 0]
click at [261, 400] on div "Naramachi To contrast the many [DEMOGRAPHIC_DATA] and [DEMOGRAPHIC_DATA] you ha…" at bounding box center [273, 420] width 144 height 41
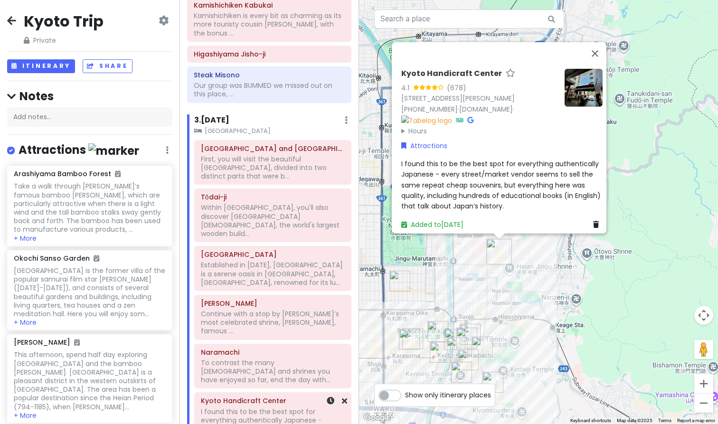
scroll to position [764, 0]
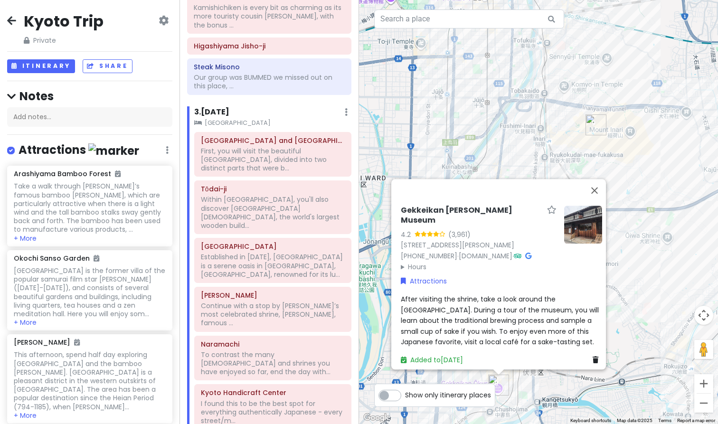
click at [570, 388] on div "[PERSON_NAME] Museum 4.2 (3,961) 247 [GEOGRAPHIC_DATA], [PERSON_NAME], [GEOGRAP…" at bounding box center [538, 212] width 359 height 424
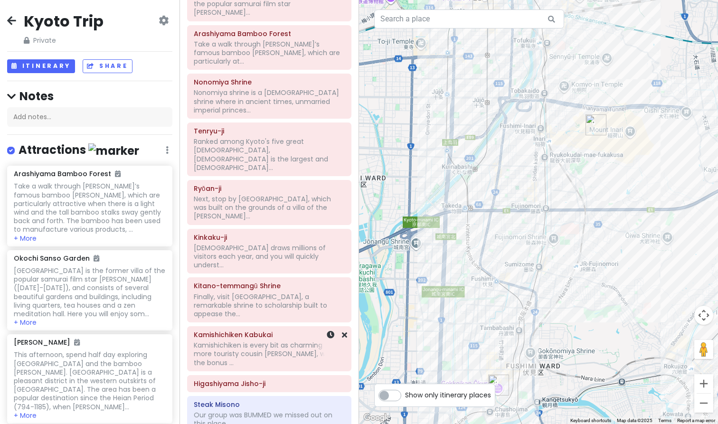
scroll to position [425, 0]
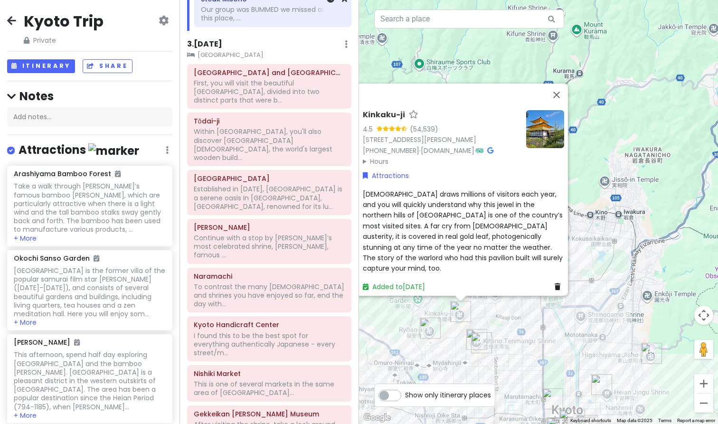
scroll to position [832, 0]
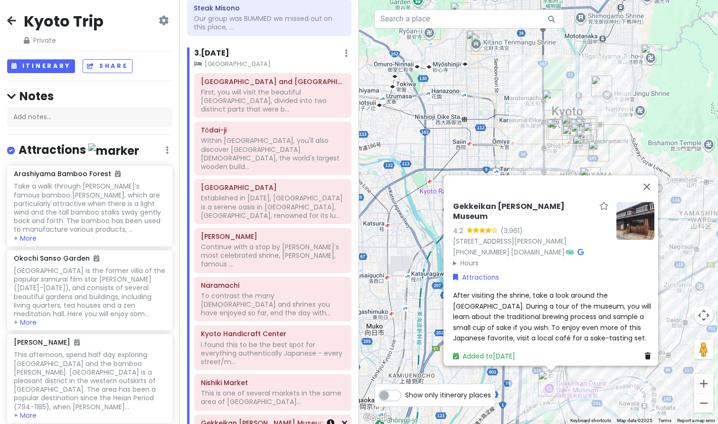
click at [331, 419] on icon at bounding box center [331, 423] width 8 height 8
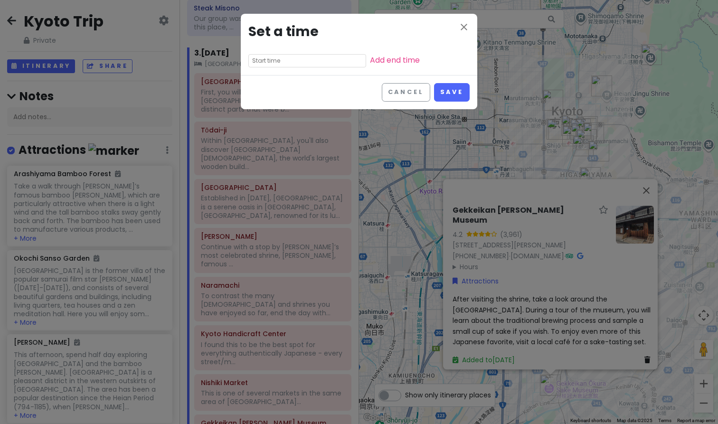
click at [317, 58] on input "text" at bounding box center [307, 60] width 118 height 13
click at [262, 105] on li "03" at bounding box center [262, 108] width 26 height 11
type input "3:50 pm"
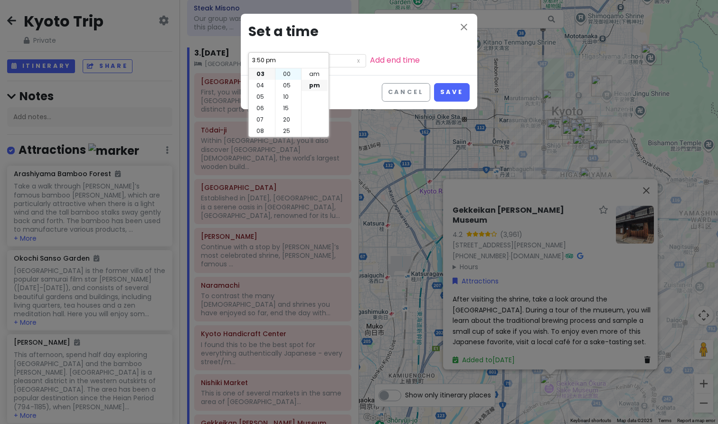
click at [289, 75] on li "00" at bounding box center [288, 73] width 26 height 11
type input "3:00 pm"
click at [459, 96] on button "Save" at bounding box center [452, 92] width 36 height 19
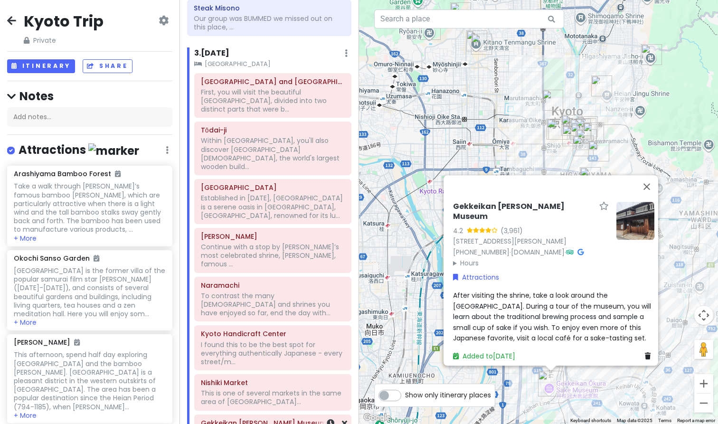
click at [287, 424] on h6 "3pm" at bounding box center [273, 431] width 144 height 9
click at [330, 419] on icon at bounding box center [331, 423] width 8 height 8
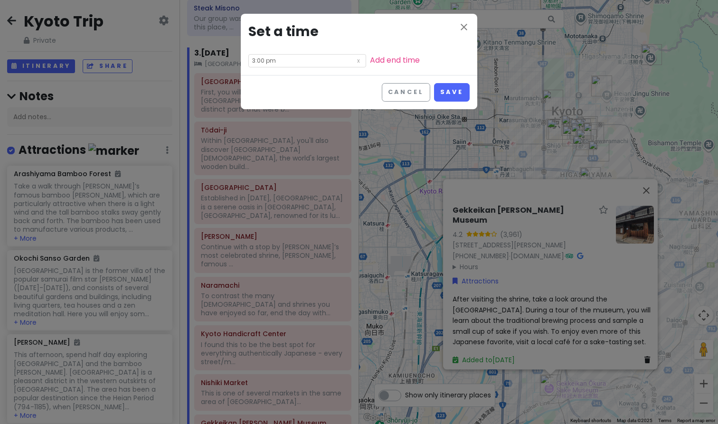
click at [385, 52] on div "close Set a time 3:00 pm Add end time" at bounding box center [359, 44] width 237 height 61
click at [384, 63] on link "Add end time" at bounding box center [395, 60] width 50 height 11
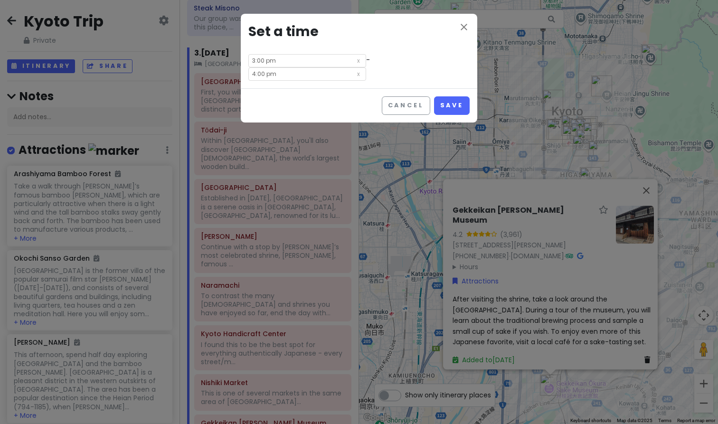
click at [253, 75] on input "4:00 pm" at bounding box center [307, 73] width 118 height 13
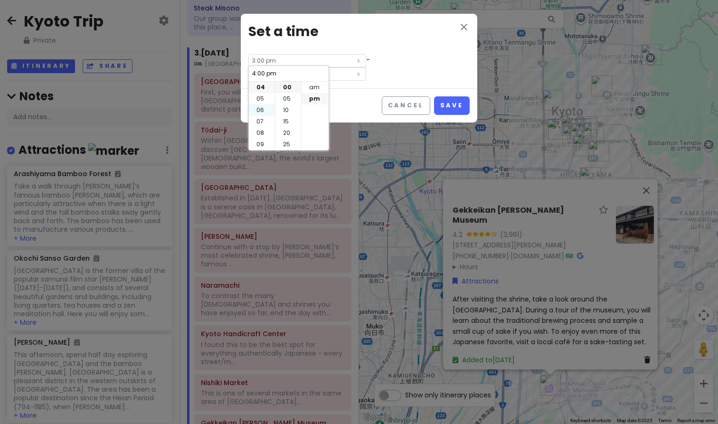
click at [268, 108] on li "06" at bounding box center [262, 109] width 26 height 11
type input "6:00 pm"
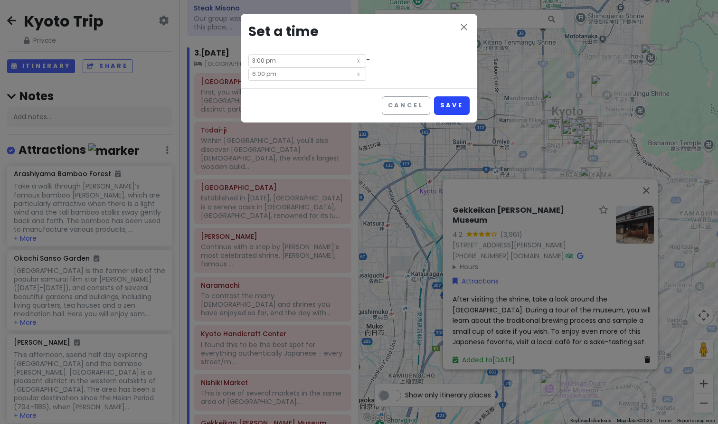
click at [448, 102] on button "Save" at bounding box center [452, 105] width 36 height 19
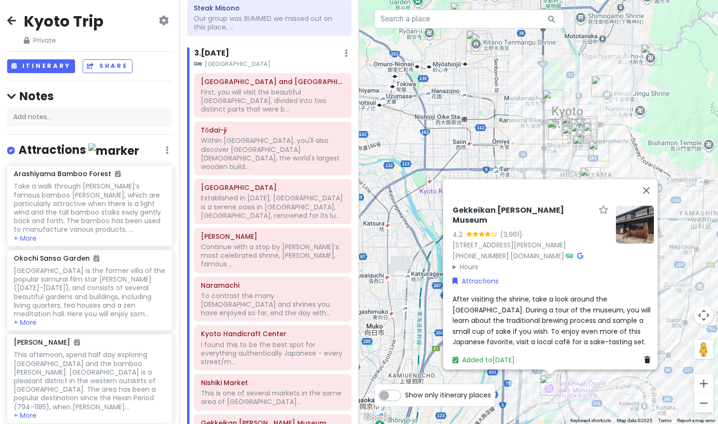
click at [530, 313] on span "After visiting the shrine, take a look around the [GEOGRAPHIC_DATA]. During a t…" at bounding box center [553, 320] width 200 height 52
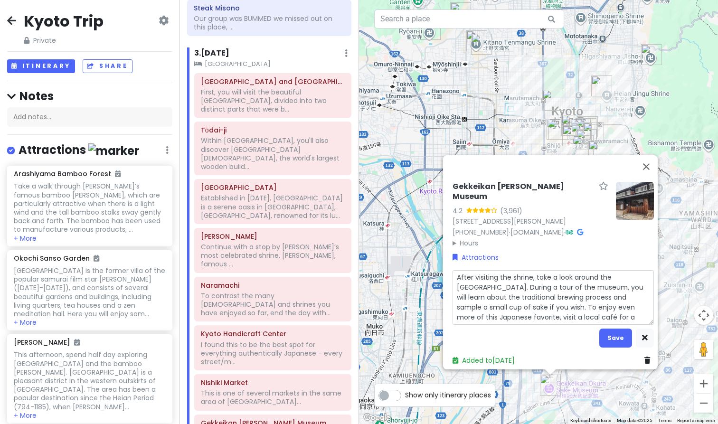
type textarea "x"
type textarea "F"
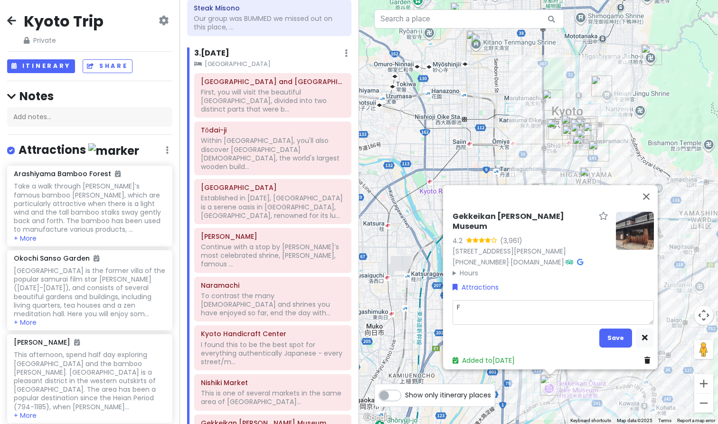
type textarea "x"
type textarea "Fa"
type textarea "x"
type textarea "Fak"
type textarea "x"
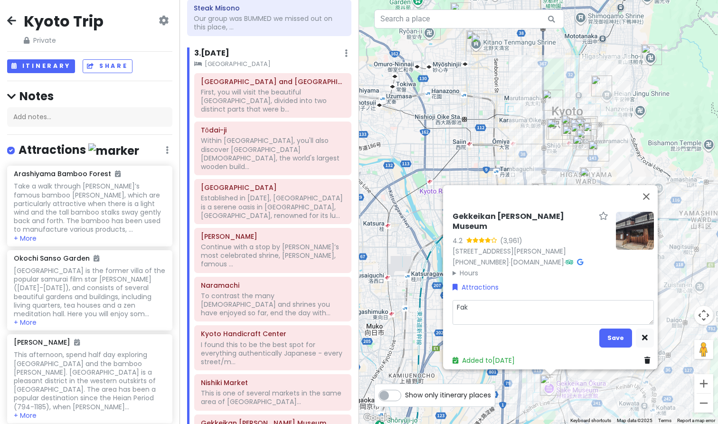
type textarea "Fake"
type textarea "x"
type textarea "Fake"
type textarea "x"
type textarea "Fake"
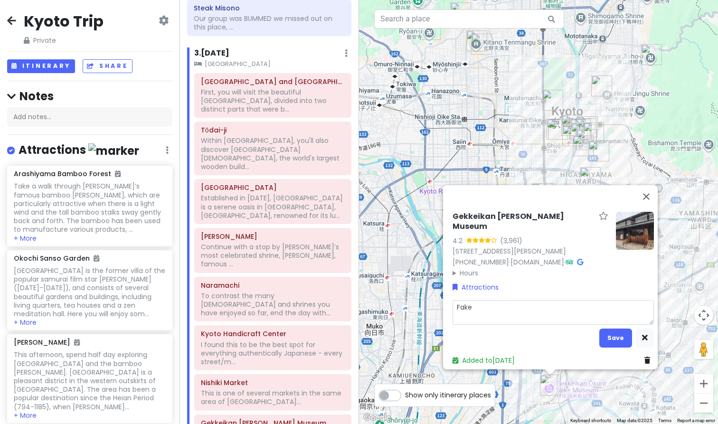
type textarea "x"
type textarea "Fak"
type textarea "x"
type textarea "Fa"
type textarea "x"
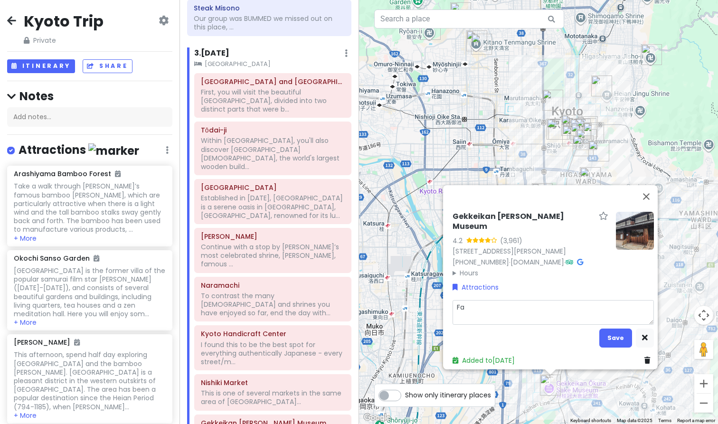
type textarea "F"
type textarea "x"
type textarea "S"
type textarea "x"
type textarea "Sa"
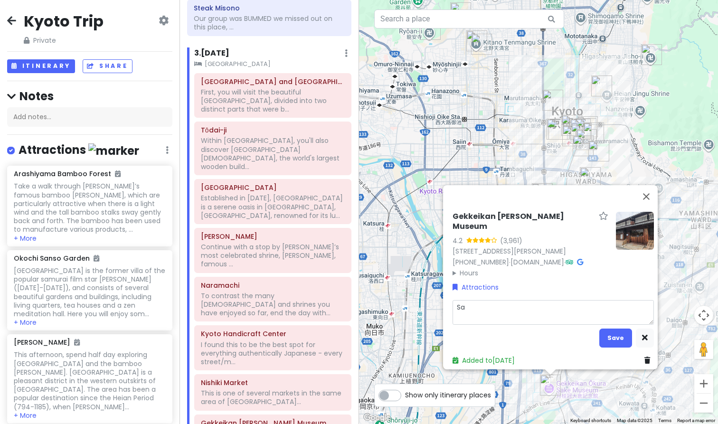
type textarea "x"
type textarea "Sak"
type textarea "x"
type textarea "Sake"
type textarea "x"
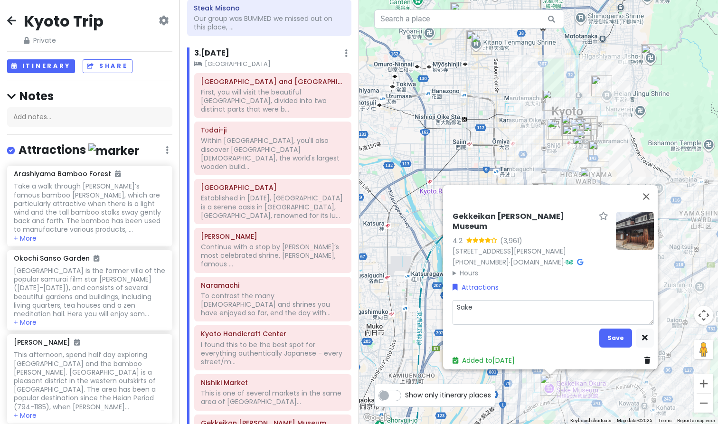
type textarea "Sake"
type textarea "x"
type textarea "Sake t"
type textarea "x"
type textarea "Sake ta"
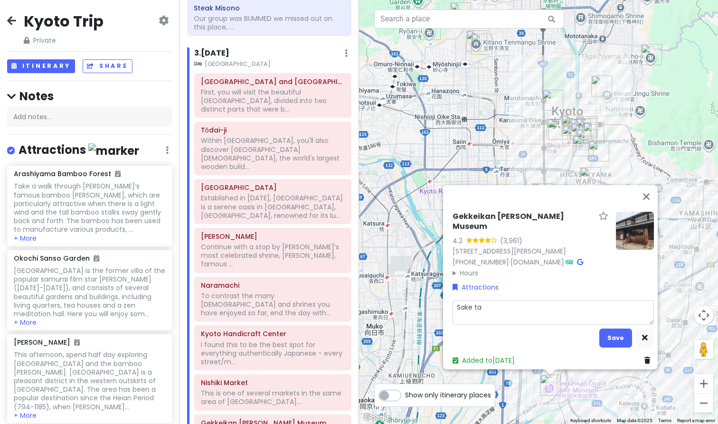
type textarea "x"
type textarea "Sake tas"
type textarea "x"
type textarea "Sake tast"
type textarea "x"
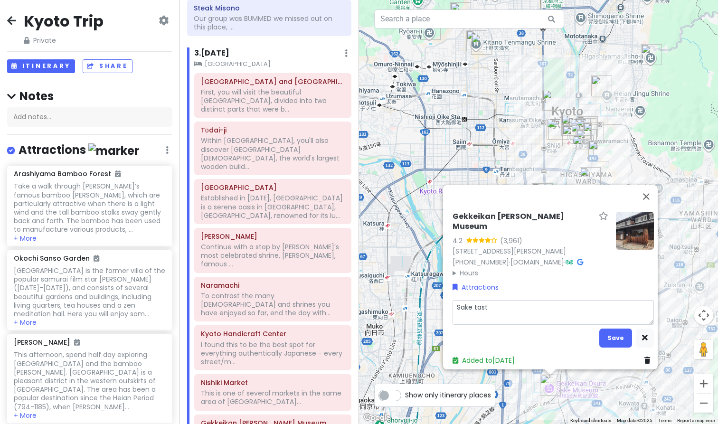
type textarea "Sake tasti"
type textarea "x"
type textarea "Sake tastin"
type textarea "x"
type textarea "Sake tasting"
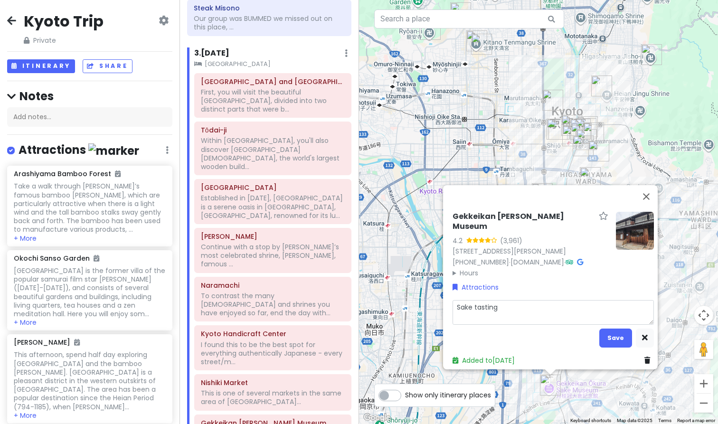
type textarea "x"
type textarea "Sake tasting"
type textarea "x"
type textarea "Sake tasting"
type textarea "x"
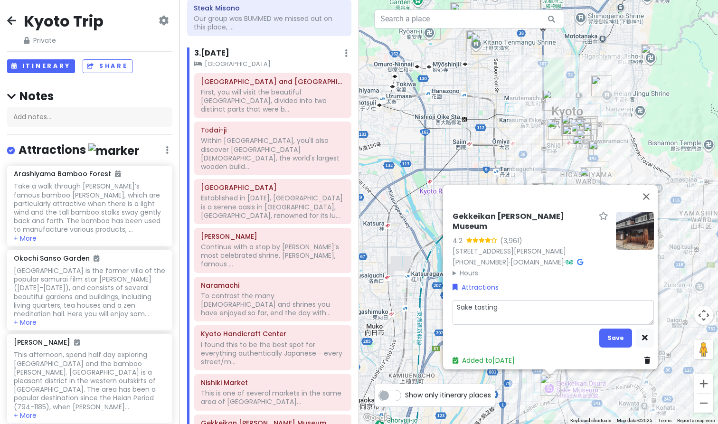
type textarea "Sake tasting"
type textarea "x"
type textarea "Sake tasting t"
type textarea "x"
type textarea "Sake tasting to"
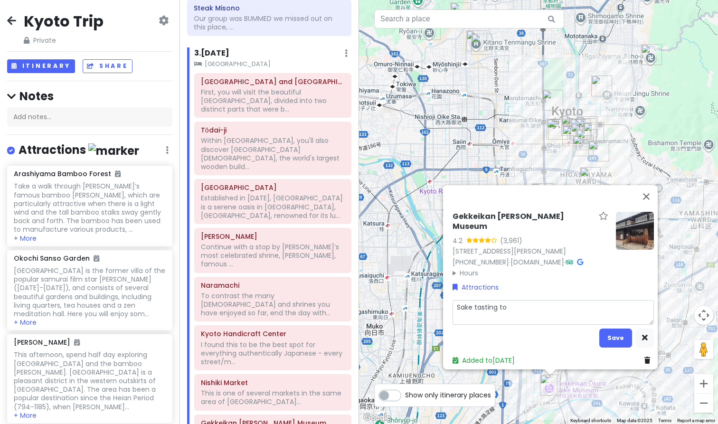
type textarea "x"
type textarea "Sake tasting tou"
type textarea "x"
type textarea "Sake tasting tour"
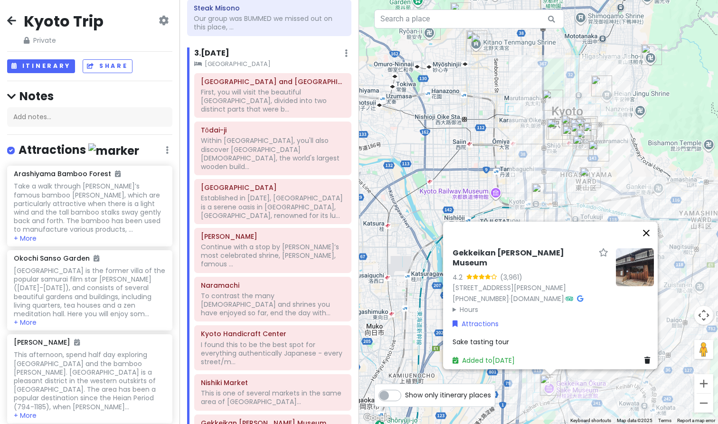
click at [650, 227] on button "Close" at bounding box center [646, 232] width 23 height 23
